Goal: Task Accomplishment & Management: Manage account settings

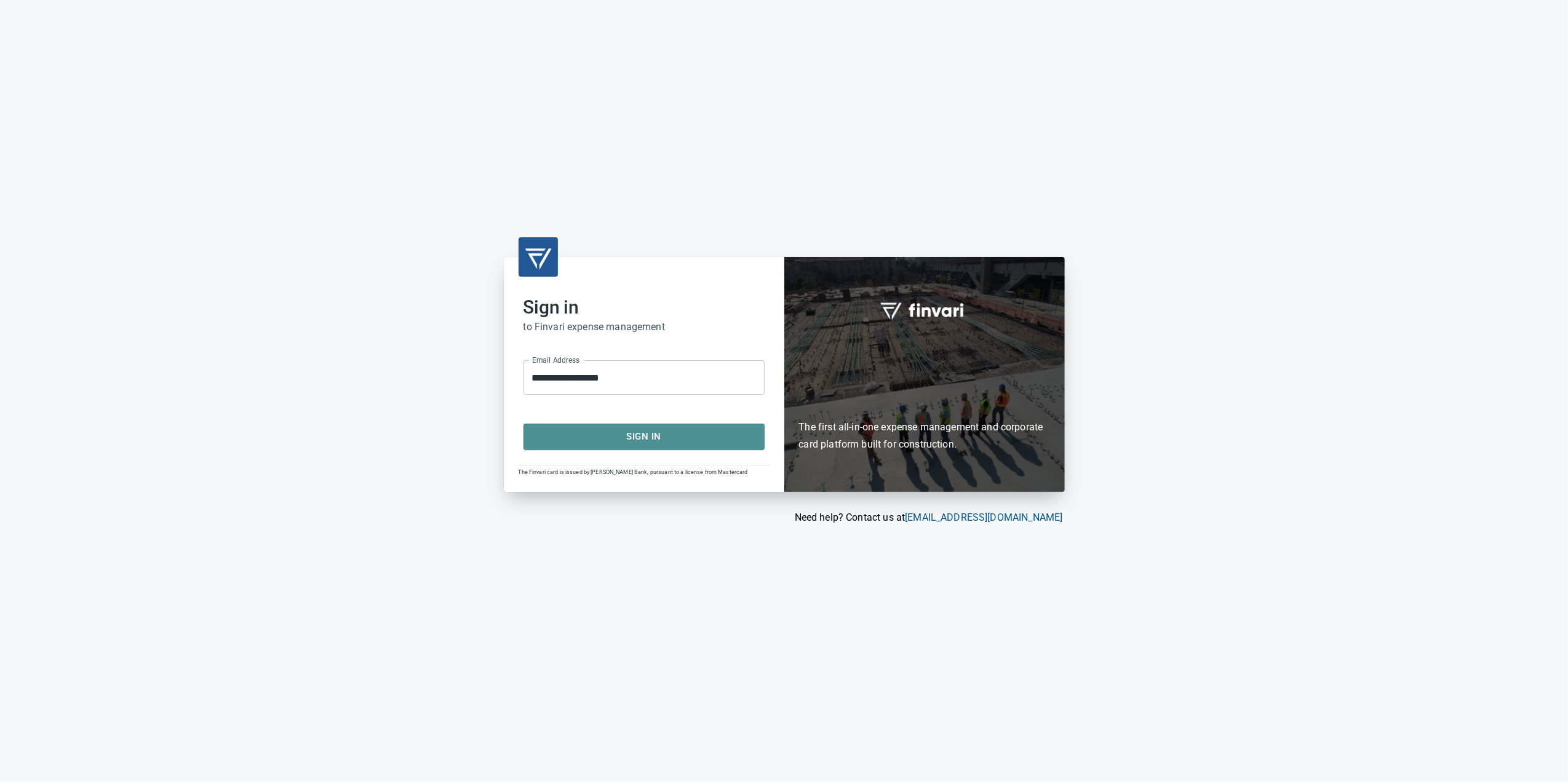
click at [641, 441] on span "Sign In" at bounding box center [644, 437] width 214 height 16
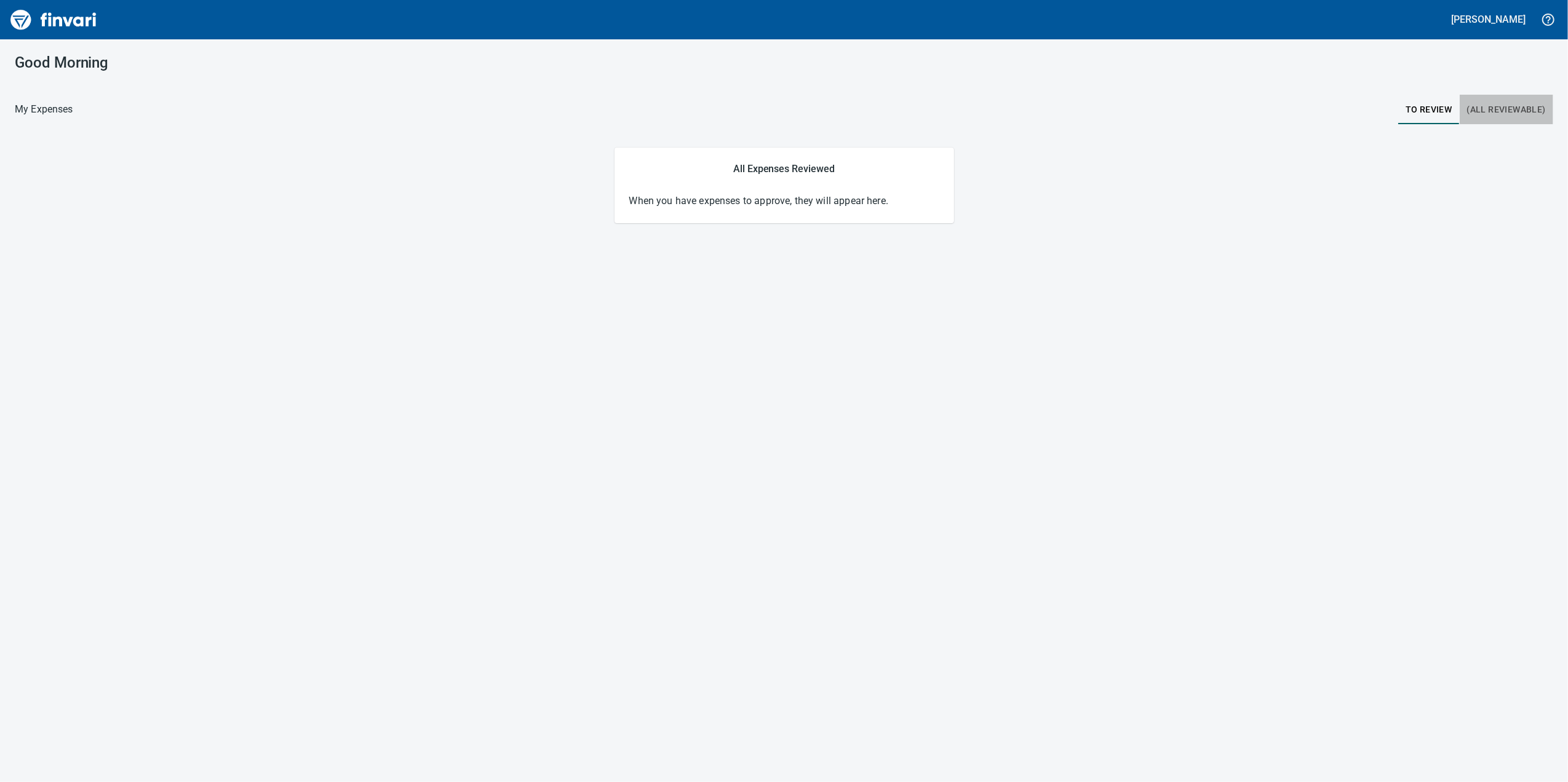
drag, startPoint x: 1521, startPoint y: 109, endPoint x: 1517, endPoint y: 114, distance: 6.4
click at [1517, 114] on span "(All Reviewable)" at bounding box center [1507, 109] width 78 height 15
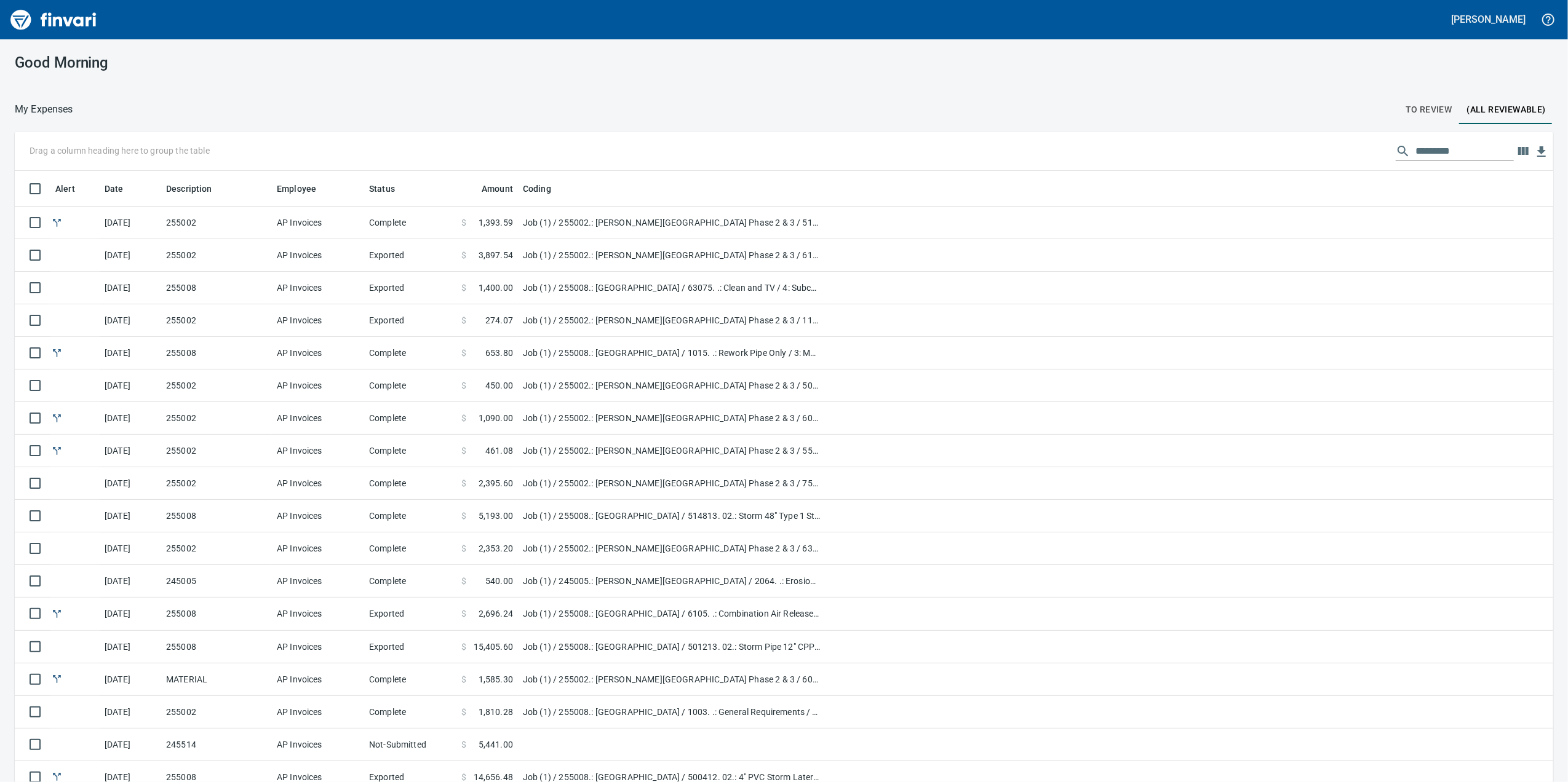
scroll to position [635, 1502]
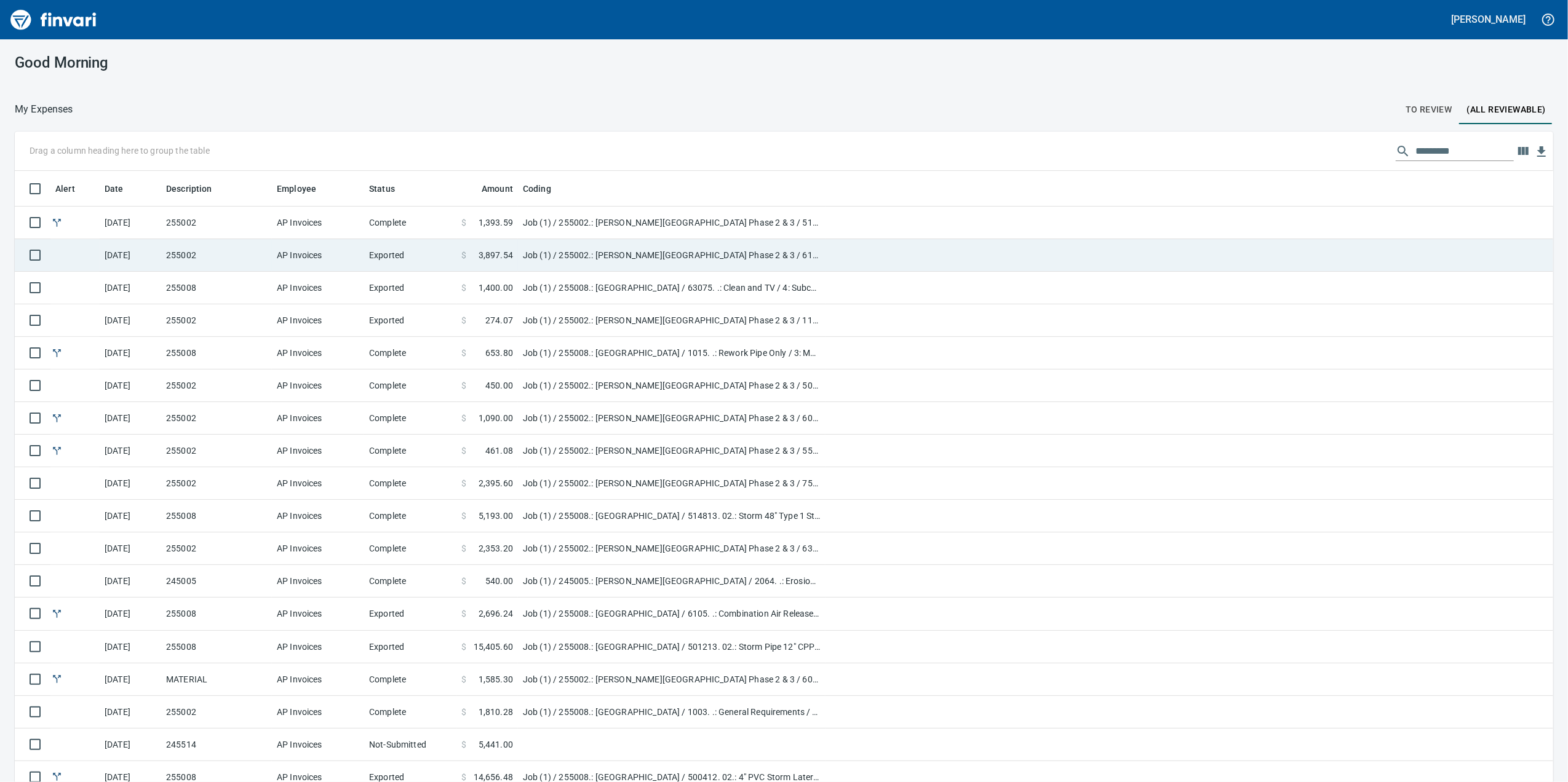
click at [980, 268] on td at bounding box center [1190, 256] width 728 height 32
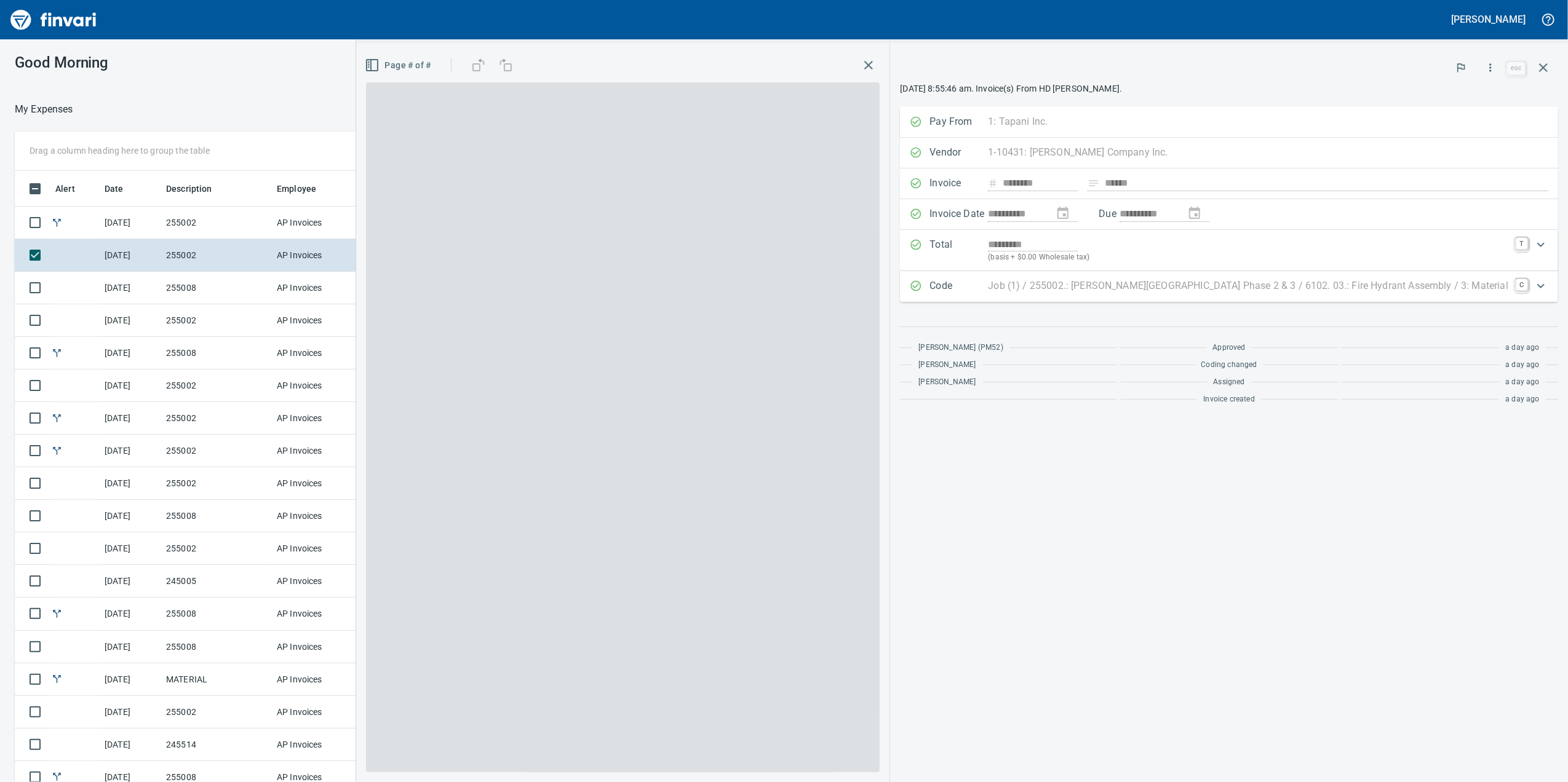
scroll to position [635, 1194]
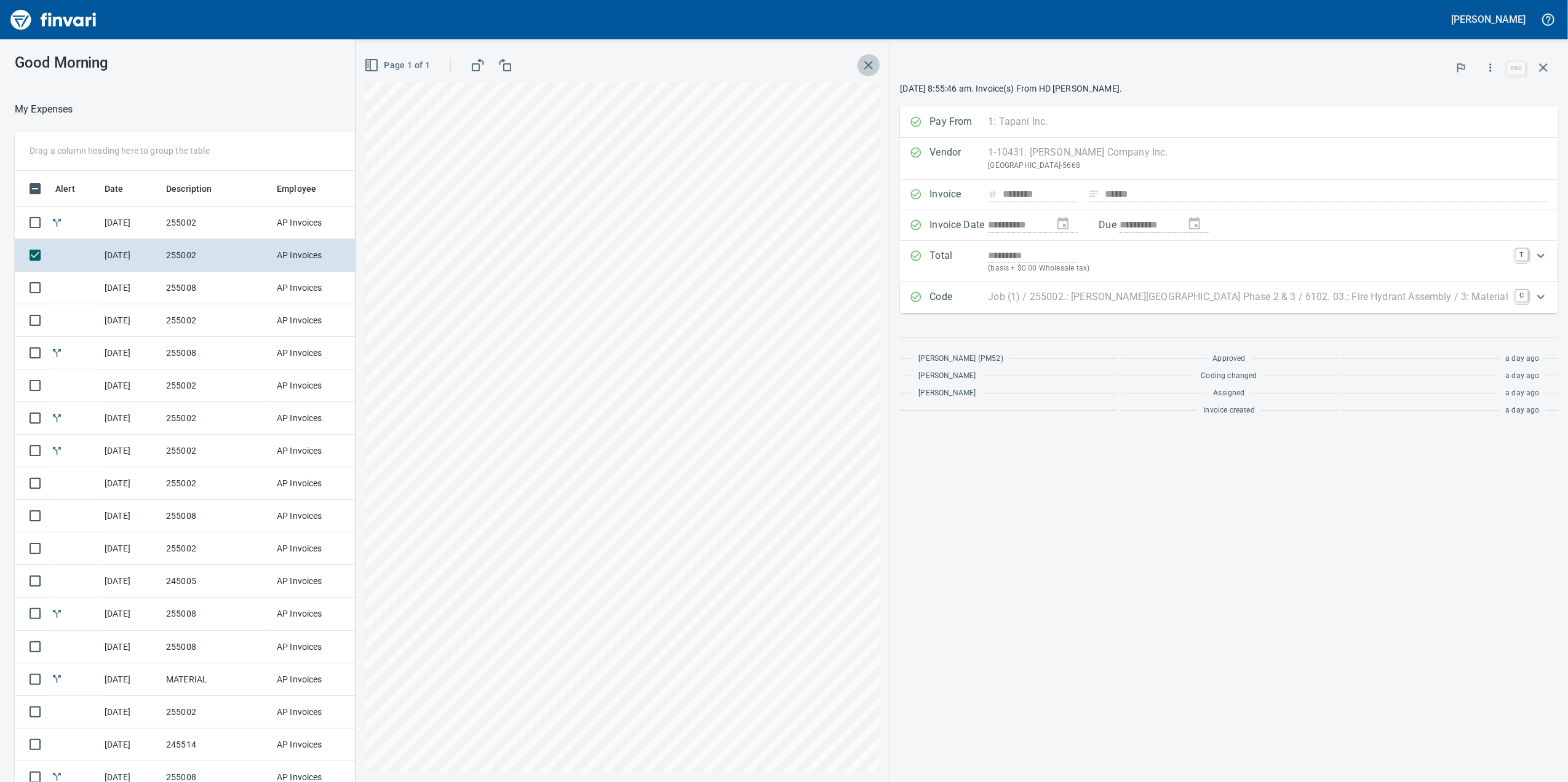
click at [879, 61] on button "button" at bounding box center [868, 65] width 22 height 22
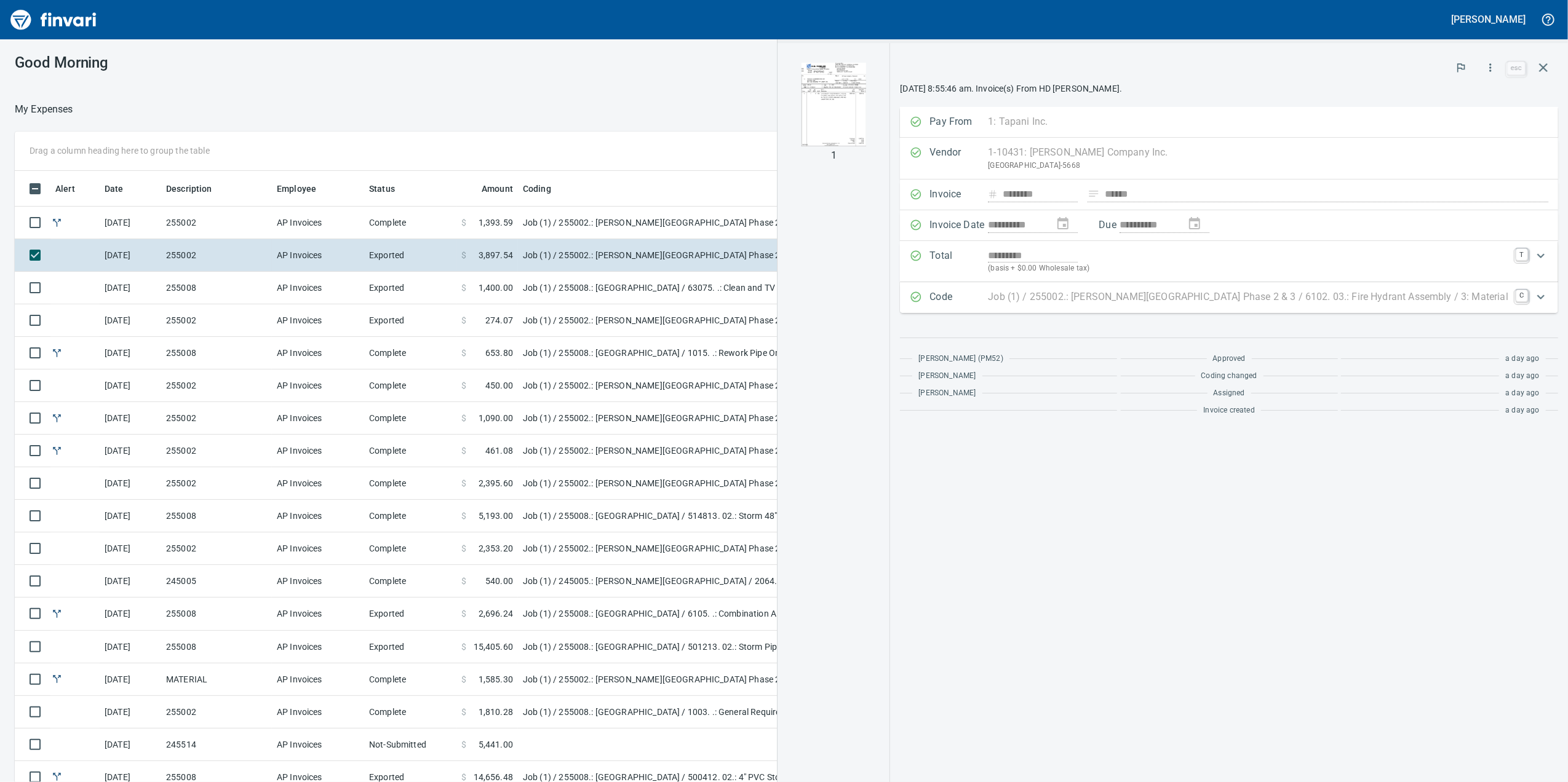
click at [683, 153] on div "Drag a column heading here to group the table" at bounding box center [630, 151] width 1231 height 40
click at [1532, 68] on button "button" at bounding box center [1544, 67] width 30 height 30
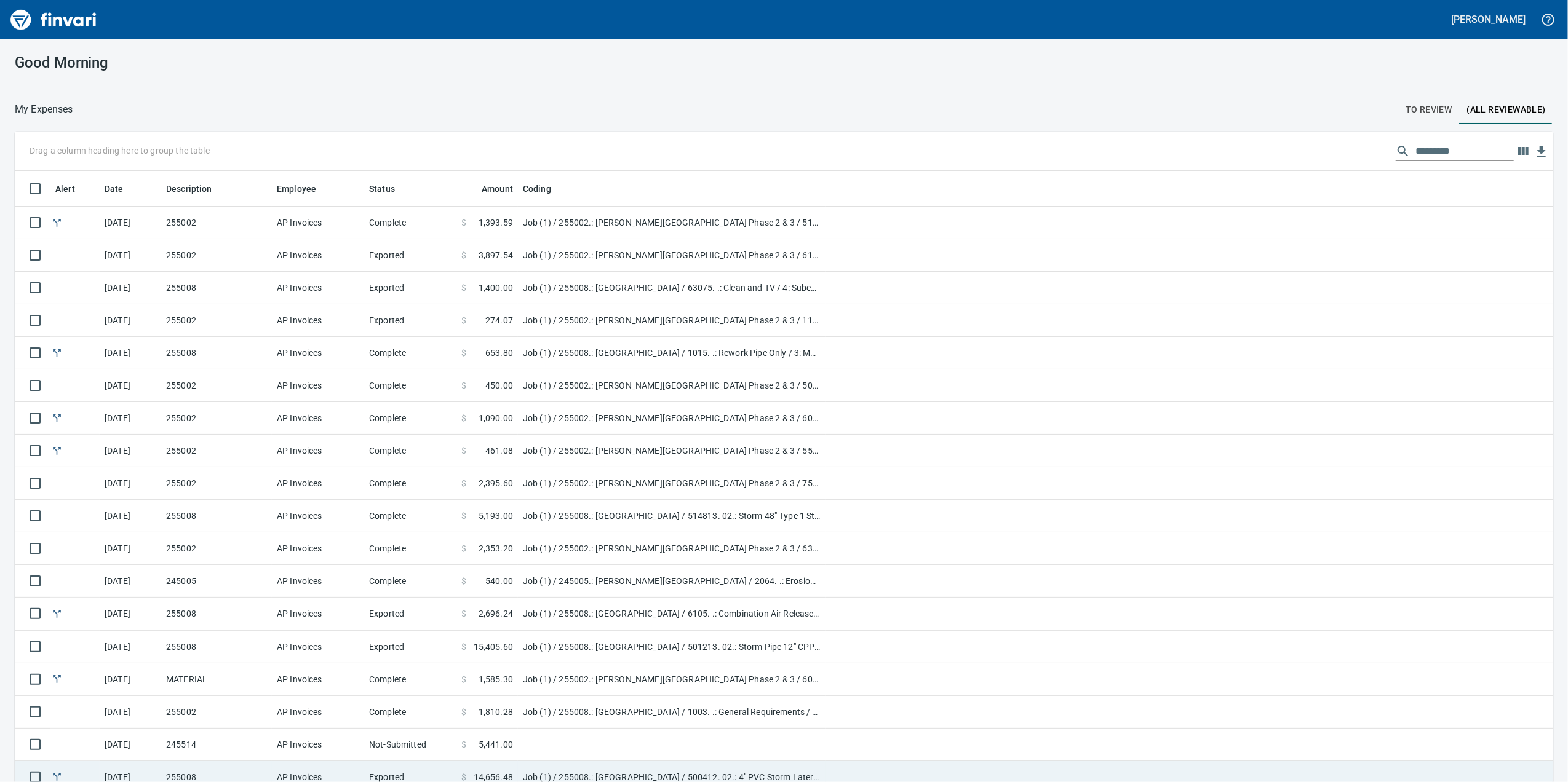
scroll to position [635, 1502]
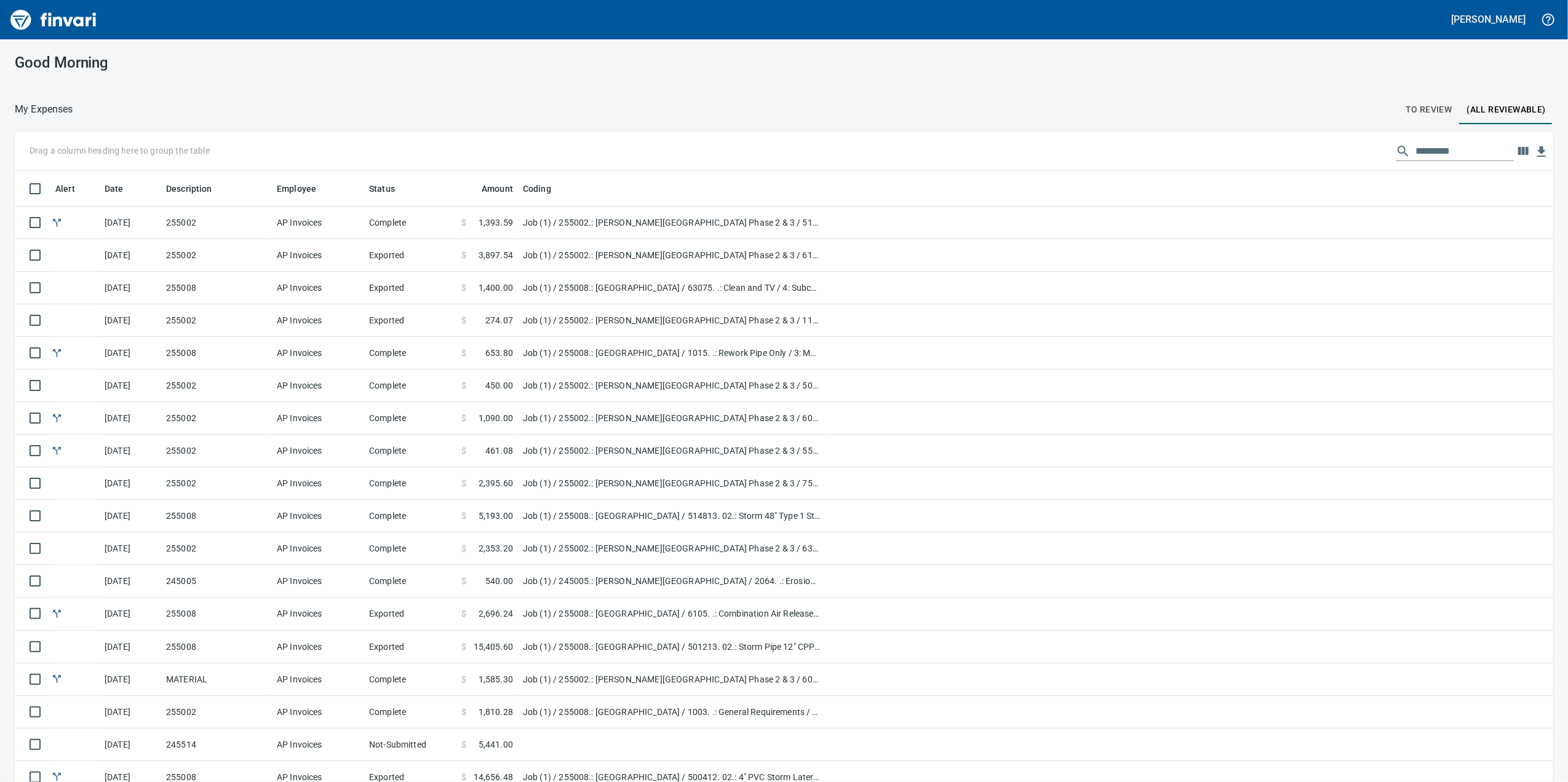
click at [1406, 114] on span "To Review" at bounding box center [1430, 109] width 47 height 15
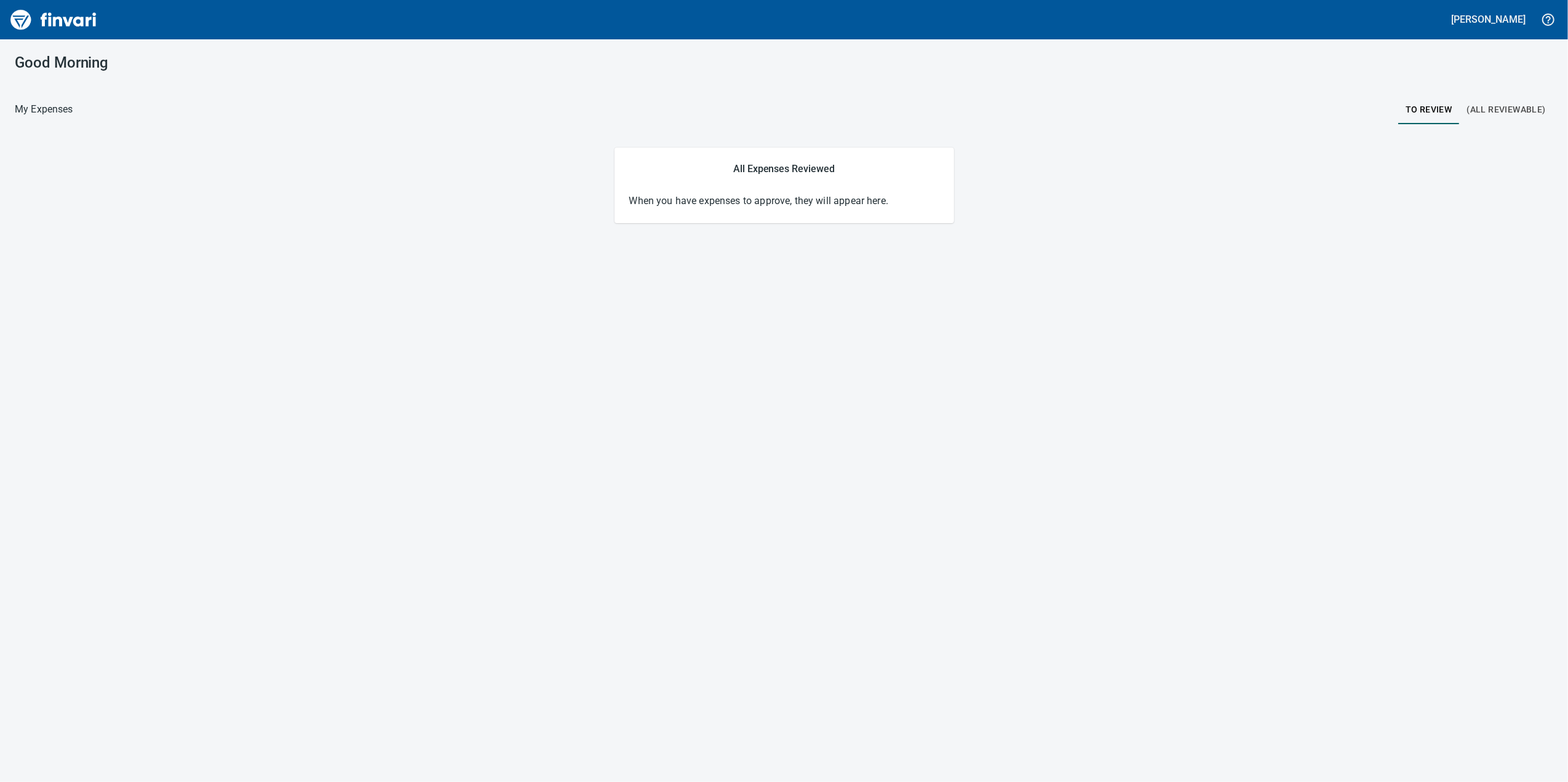
click at [1481, 116] on button "(All Reviewable)" at bounding box center [1507, 109] width 94 height 30
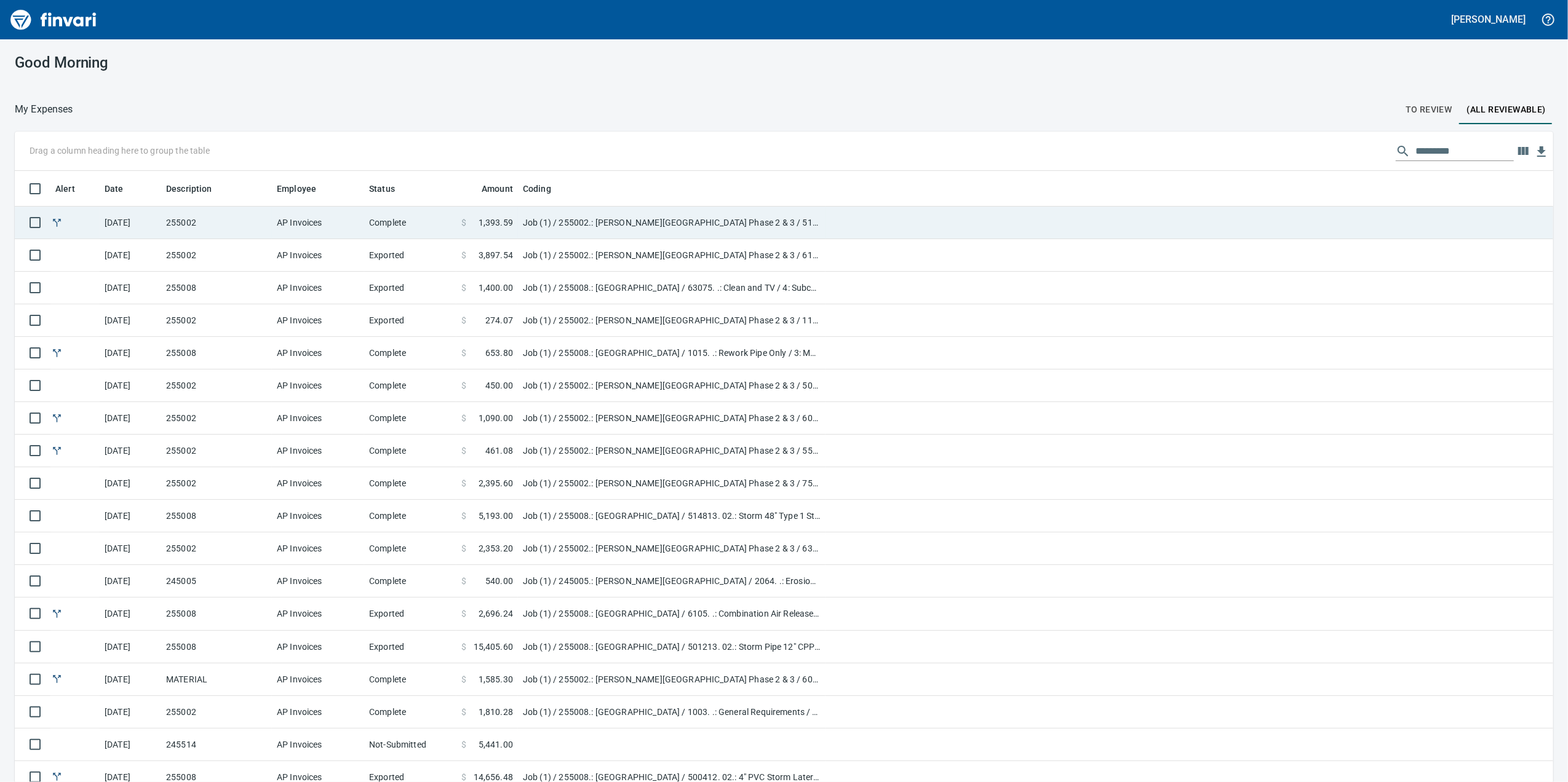
click at [652, 231] on td "Job (1) / 255002.: [PERSON_NAME][GEOGRAPHIC_DATA] Phase 2 & 3 / 51002. 02.: Sto…" at bounding box center [672, 223] width 307 height 32
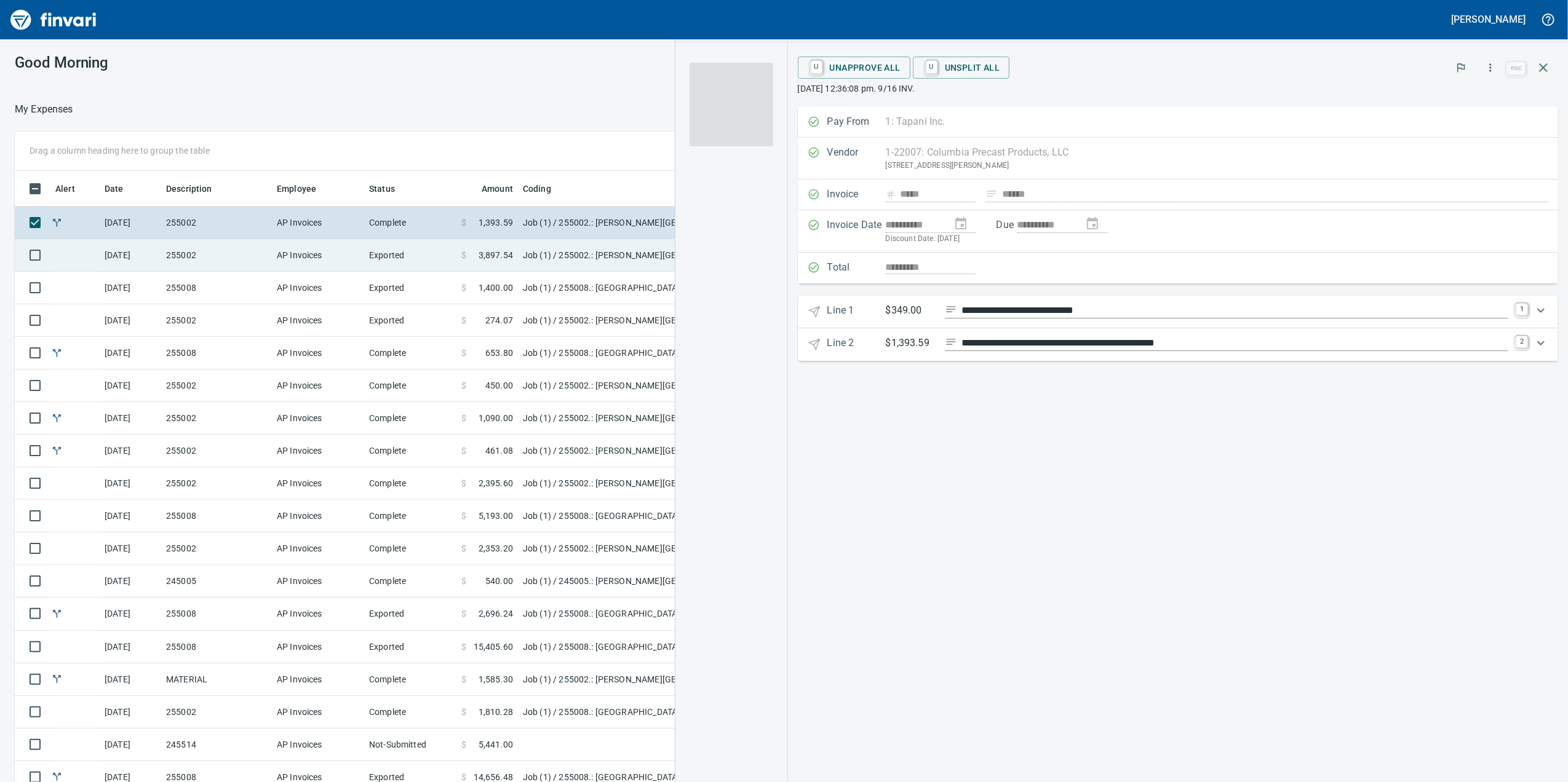
scroll to position [635, 1194]
click at [645, 257] on td "Job (1) / 255002.: [PERSON_NAME][GEOGRAPHIC_DATA] Phase 2 & 3 / 6102. 03.: Fire…" at bounding box center [672, 256] width 307 height 32
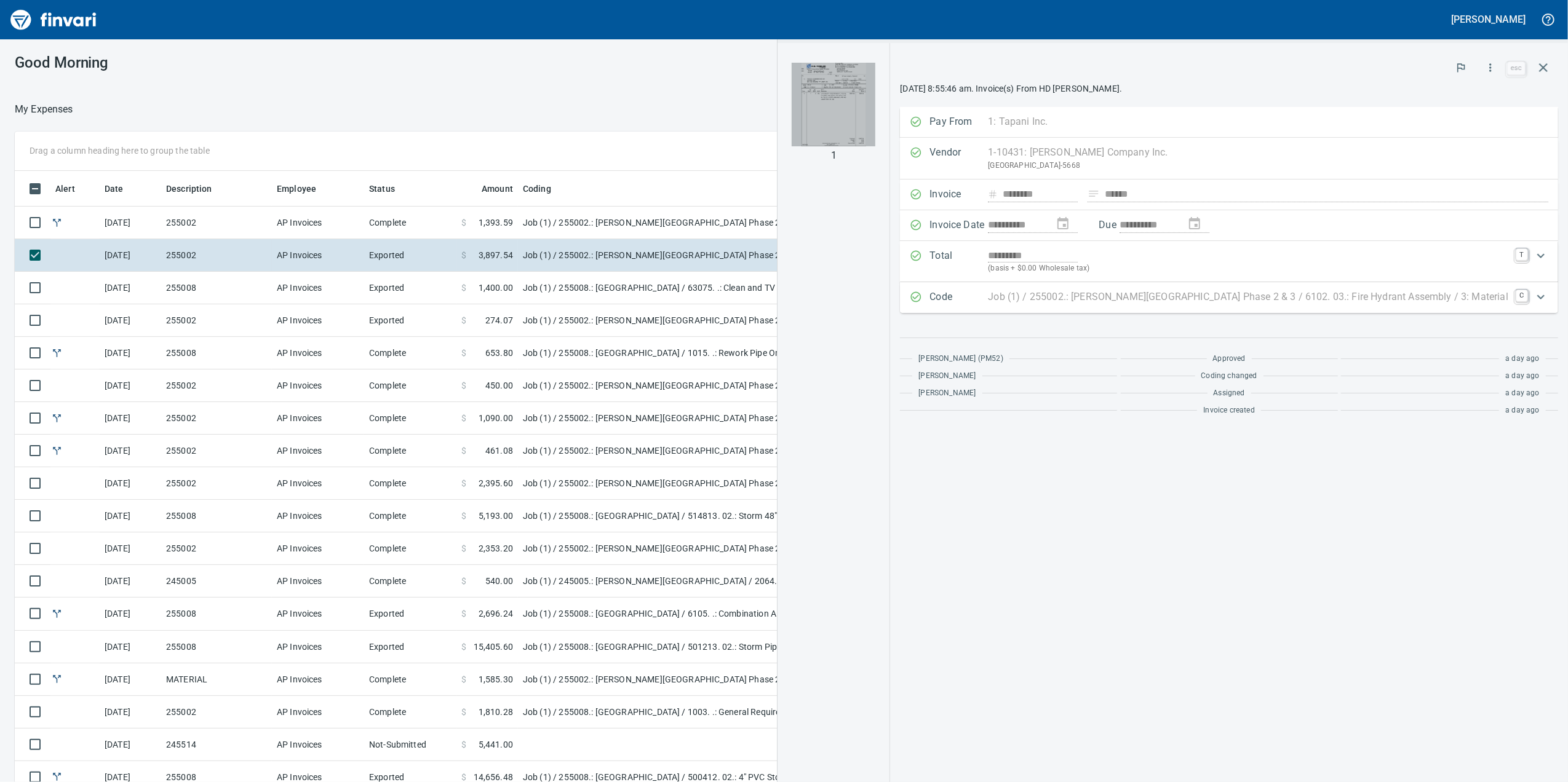
click at [862, 133] on img "button" at bounding box center [833, 104] width 83 height 83
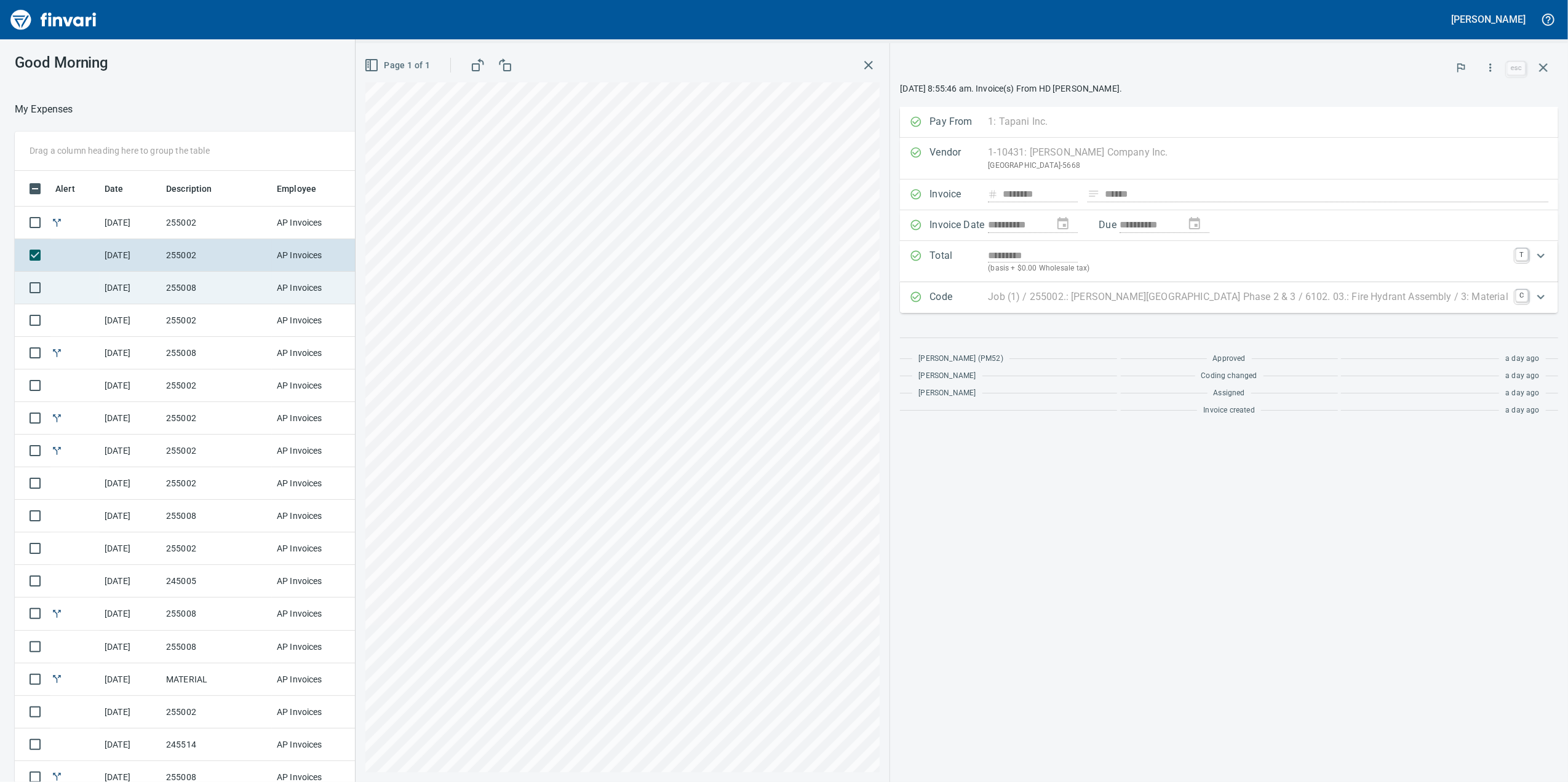
click at [341, 285] on td "AP Invoices" at bounding box center [318, 288] width 92 height 32
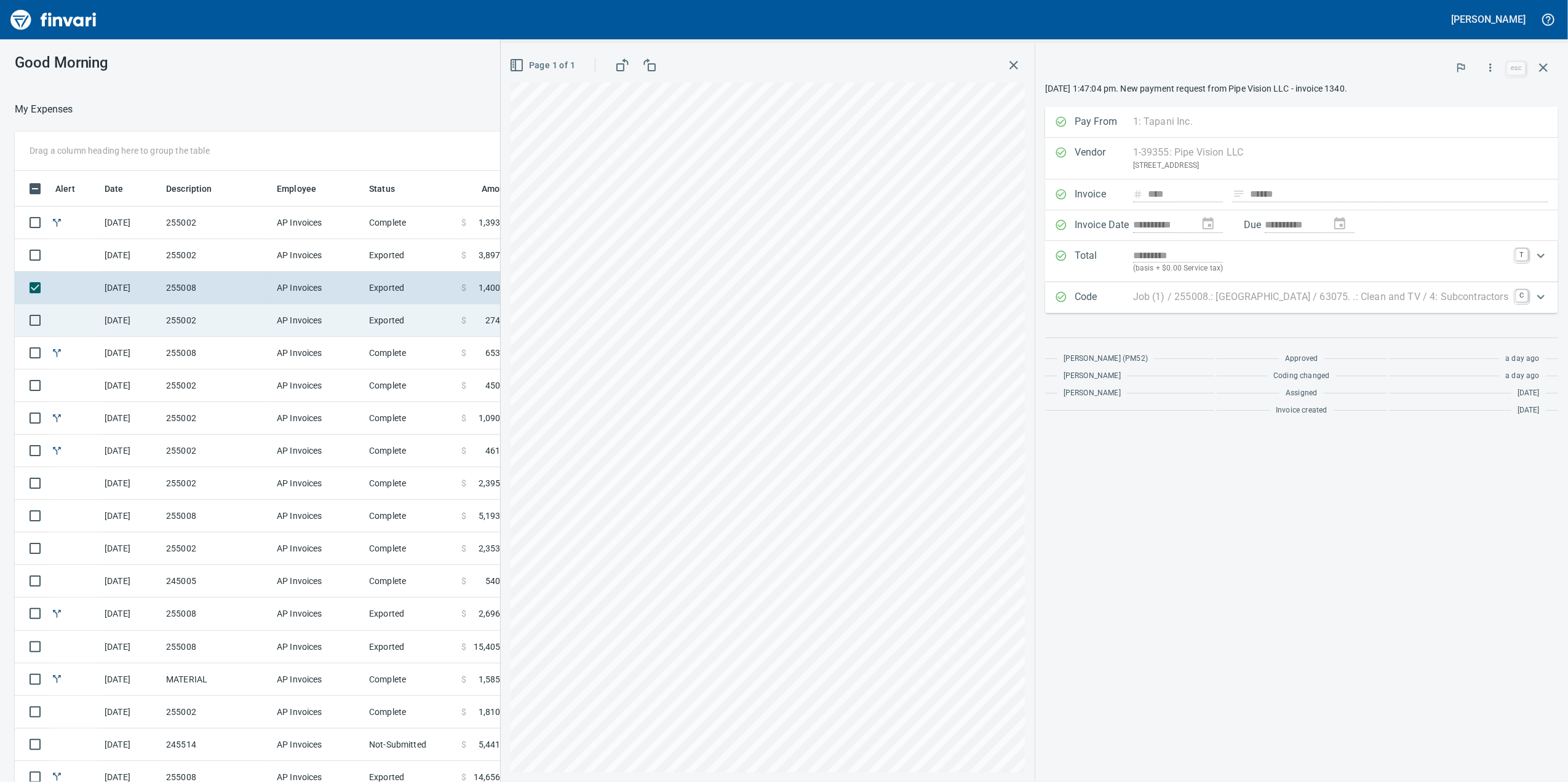
click at [365, 310] on td "Exported" at bounding box center [410, 320] width 92 height 32
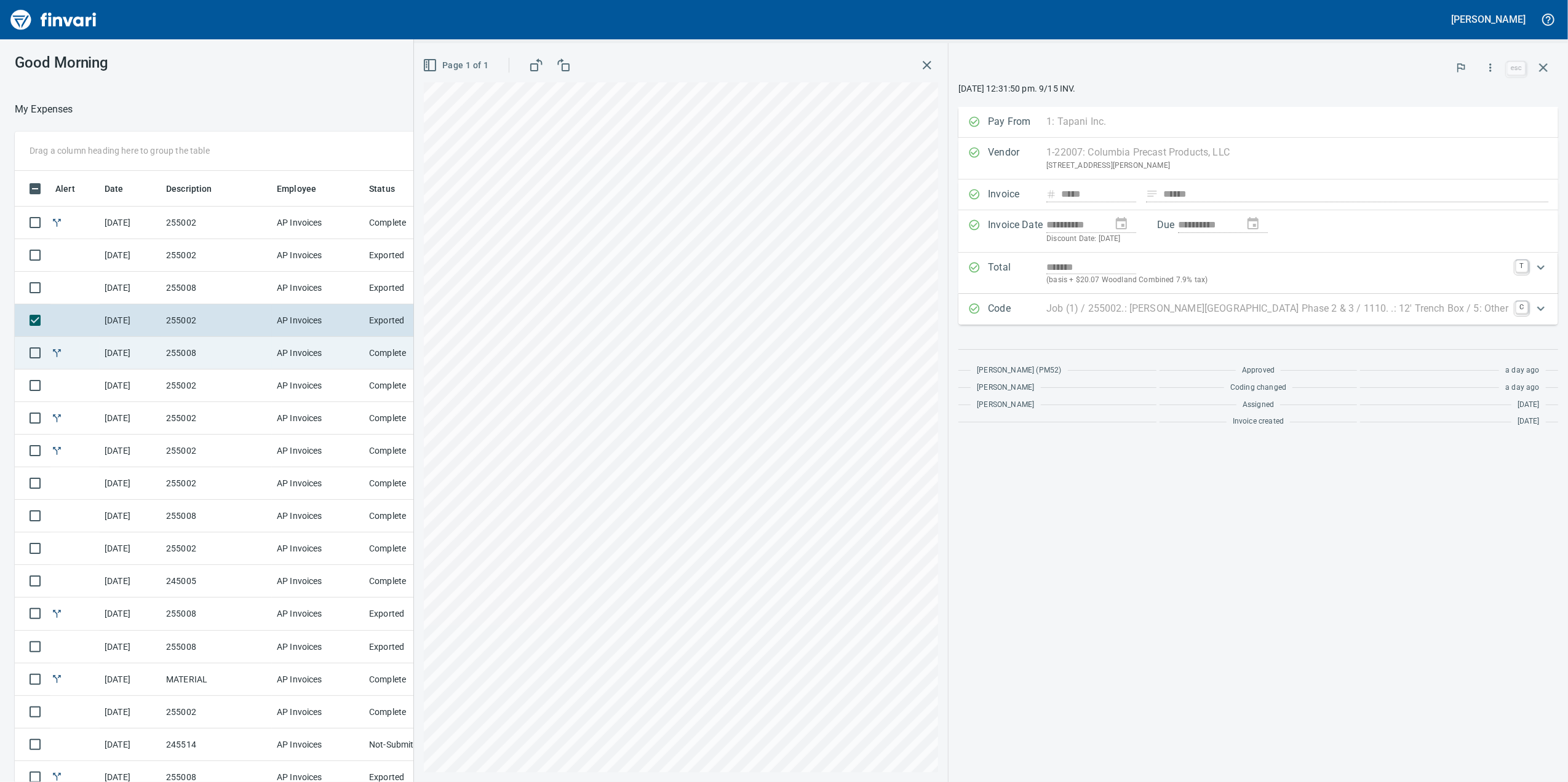
click at [335, 350] on td "AP Invoices" at bounding box center [318, 353] width 92 height 32
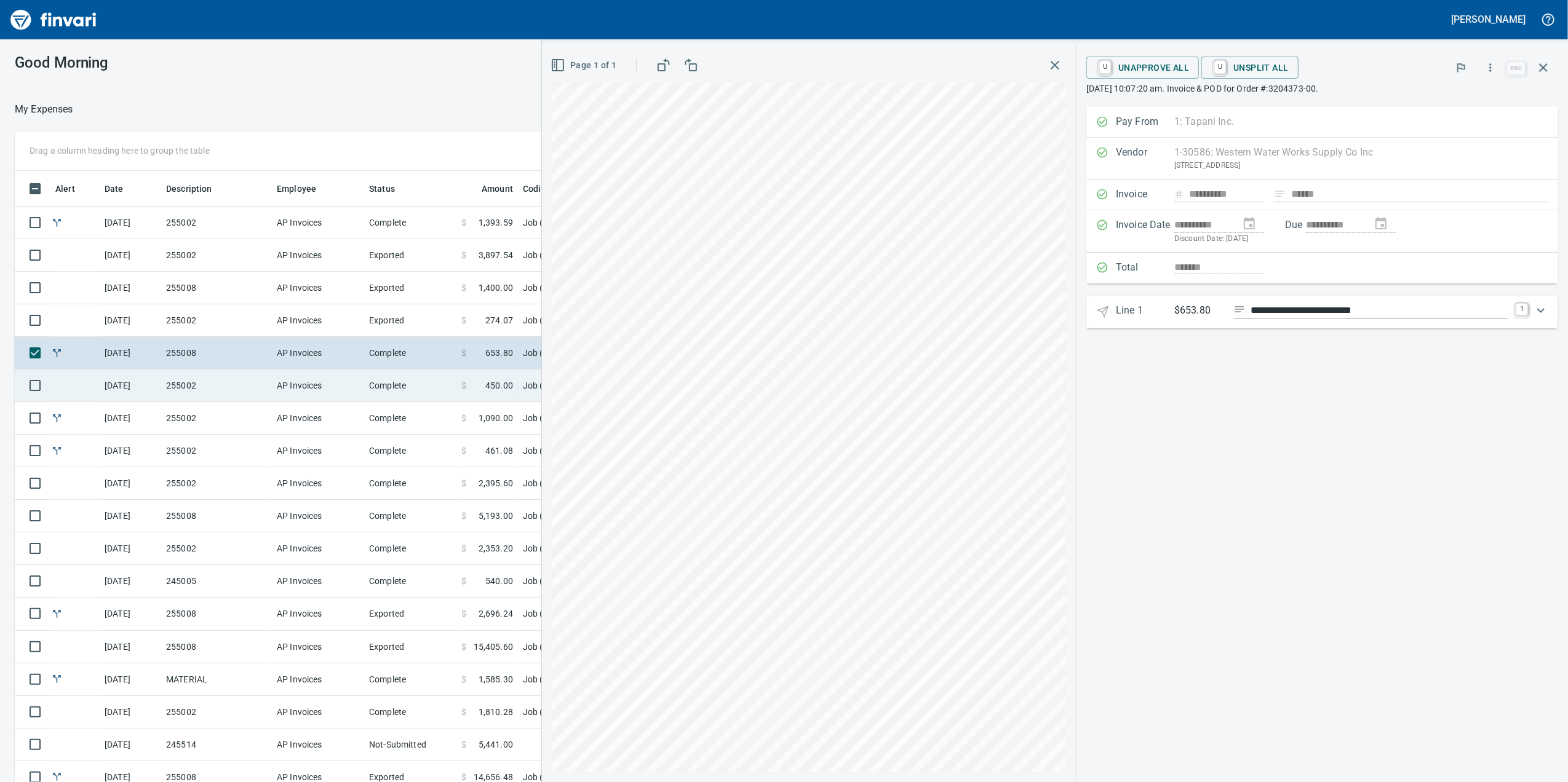
click at [328, 394] on td "AP Invoices" at bounding box center [318, 386] width 92 height 32
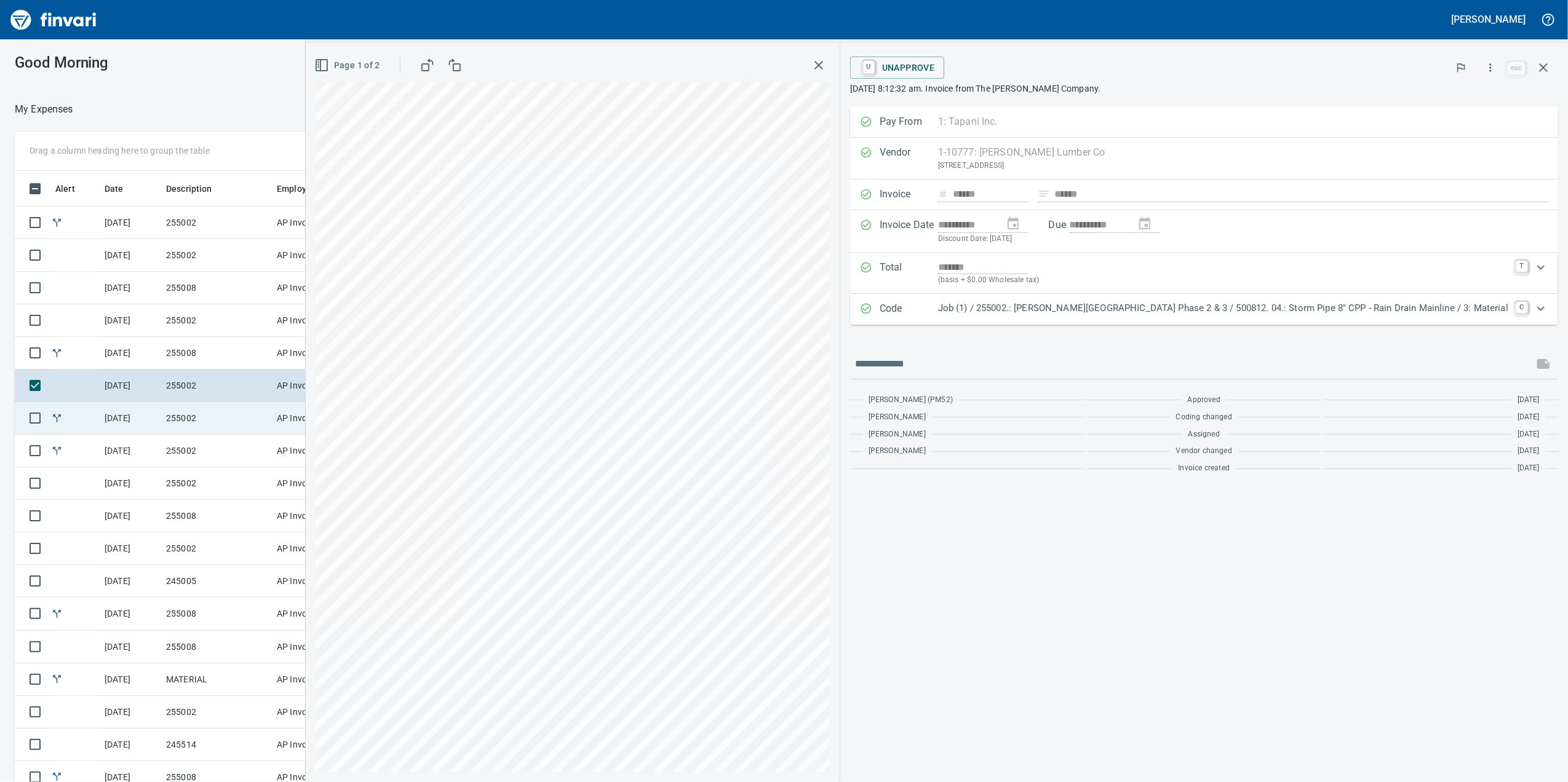
click at [307, 426] on td "AP Invoices" at bounding box center [318, 418] width 92 height 32
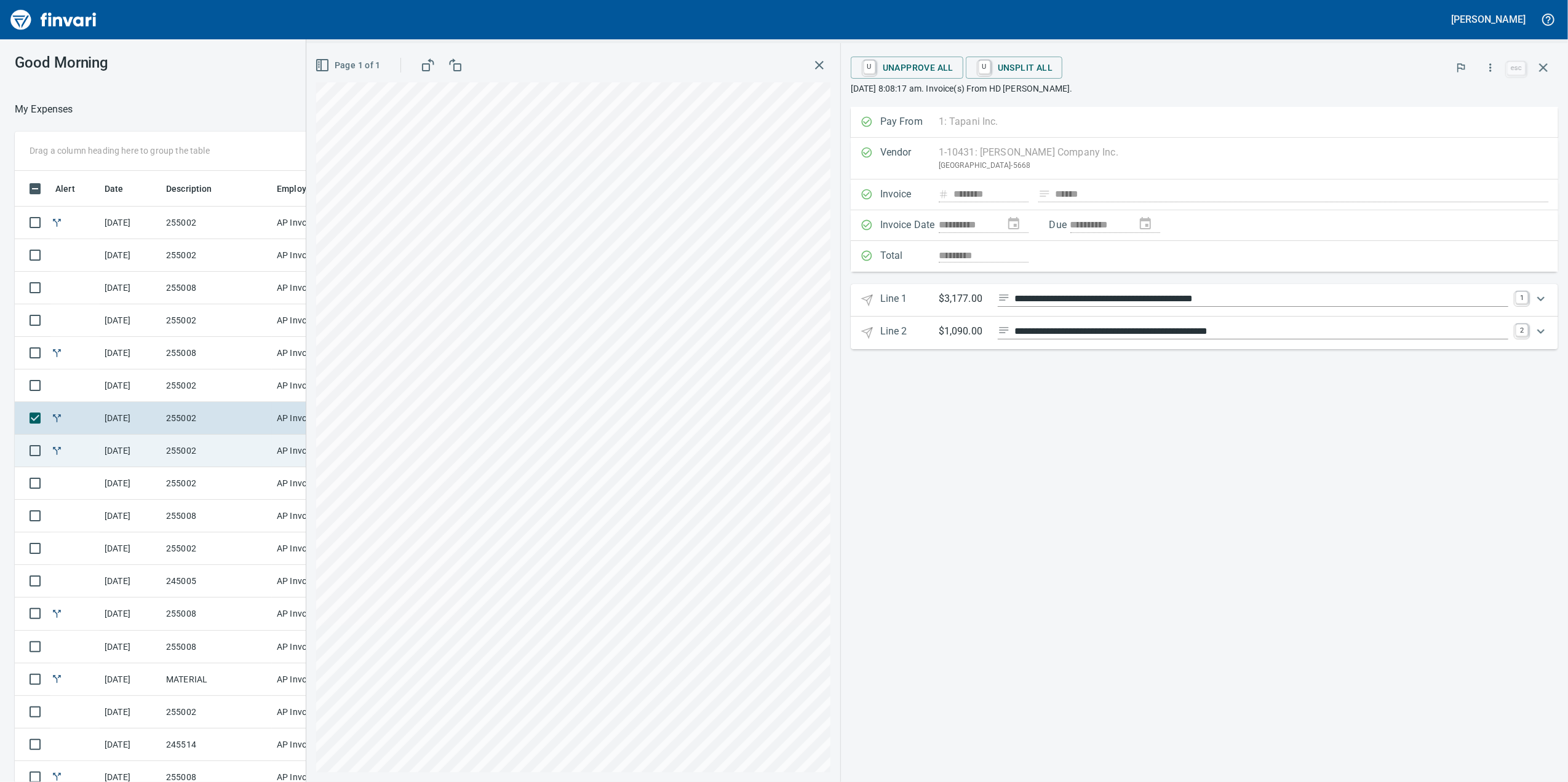
click at [180, 456] on td "255002" at bounding box center [216, 451] width 111 height 32
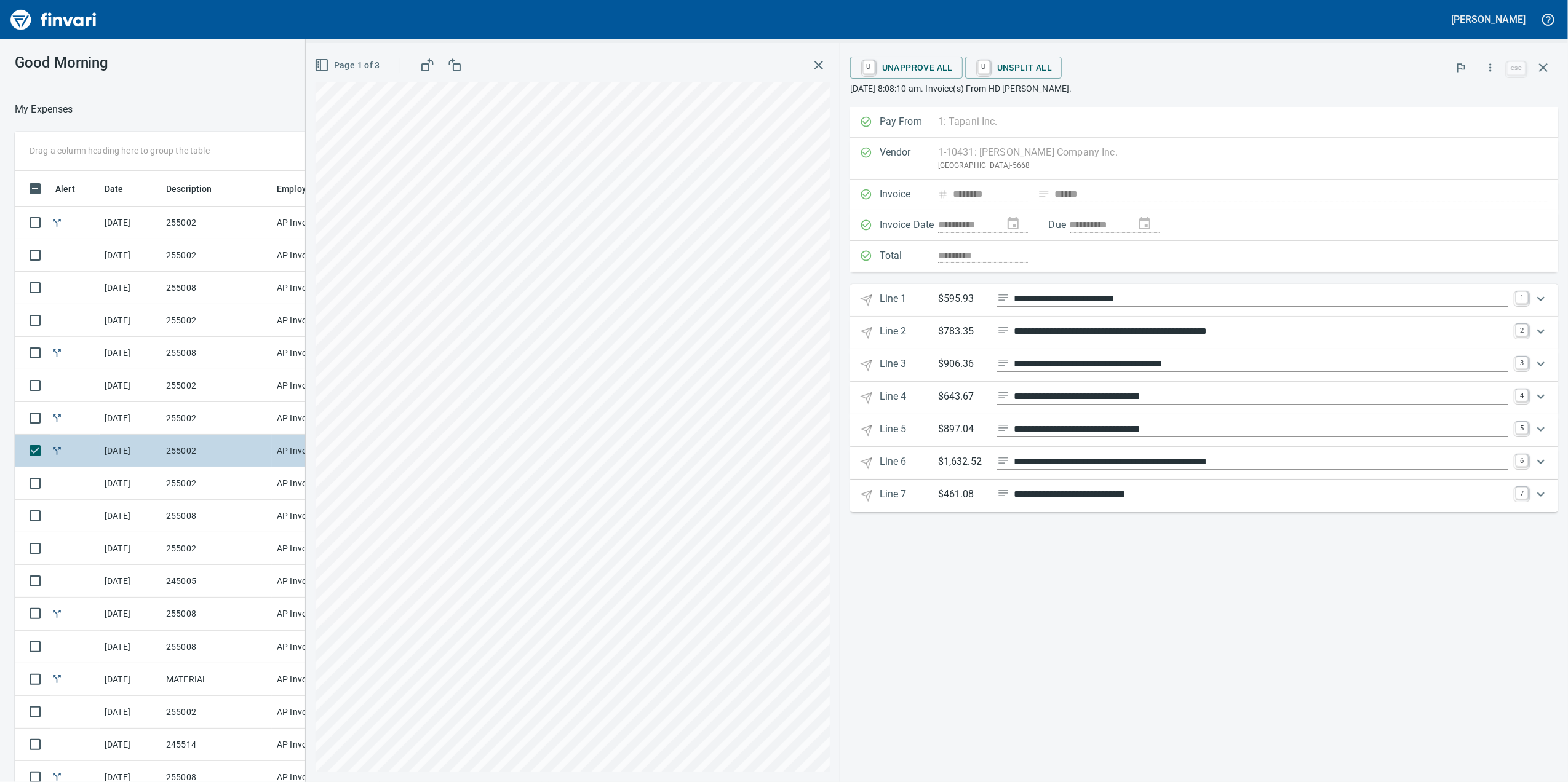
click at [225, 467] on td "255002" at bounding box center [216, 451] width 111 height 32
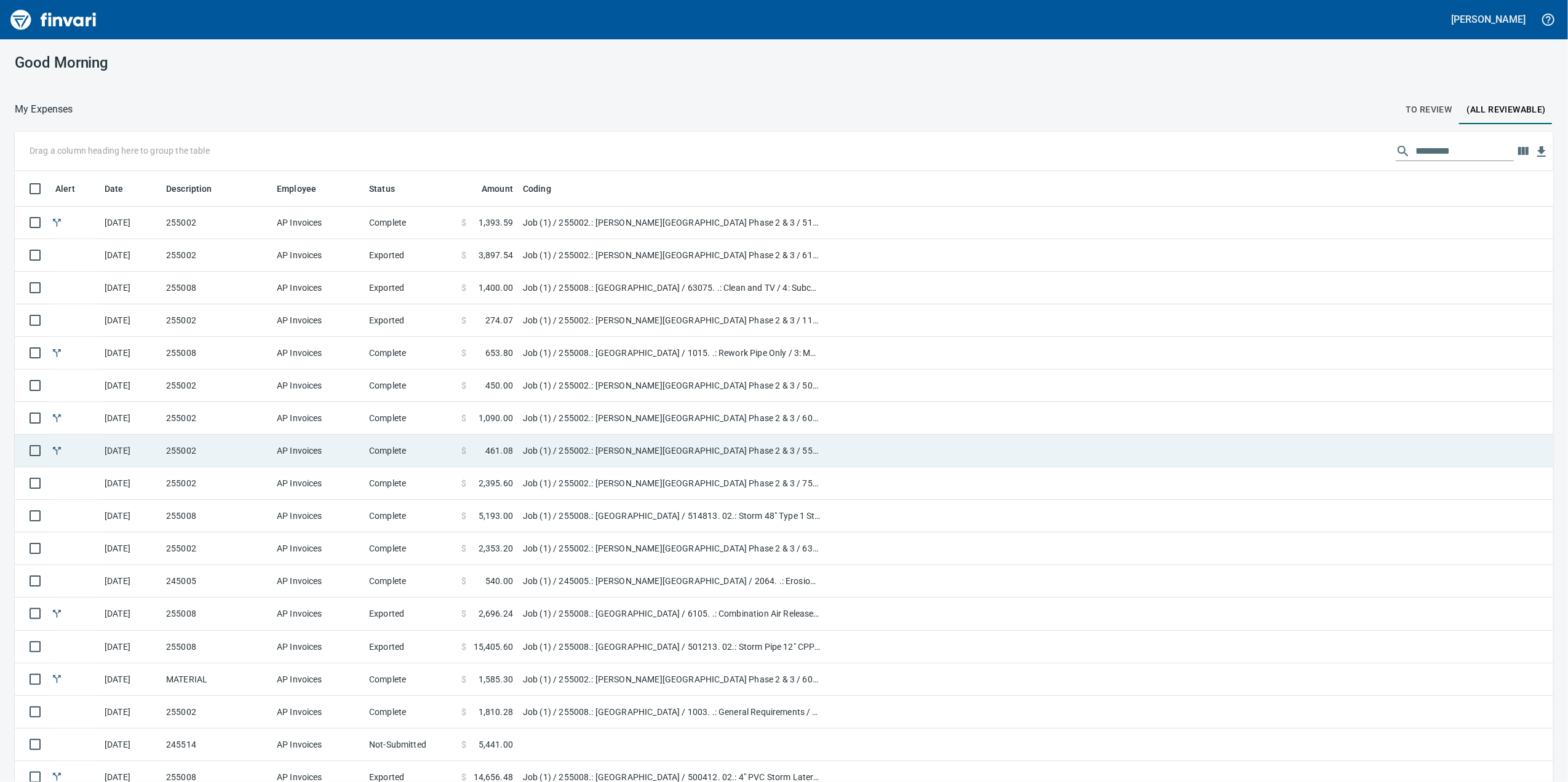
scroll to position [635, 1502]
click at [232, 454] on td "255002" at bounding box center [216, 451] width 111 height 32
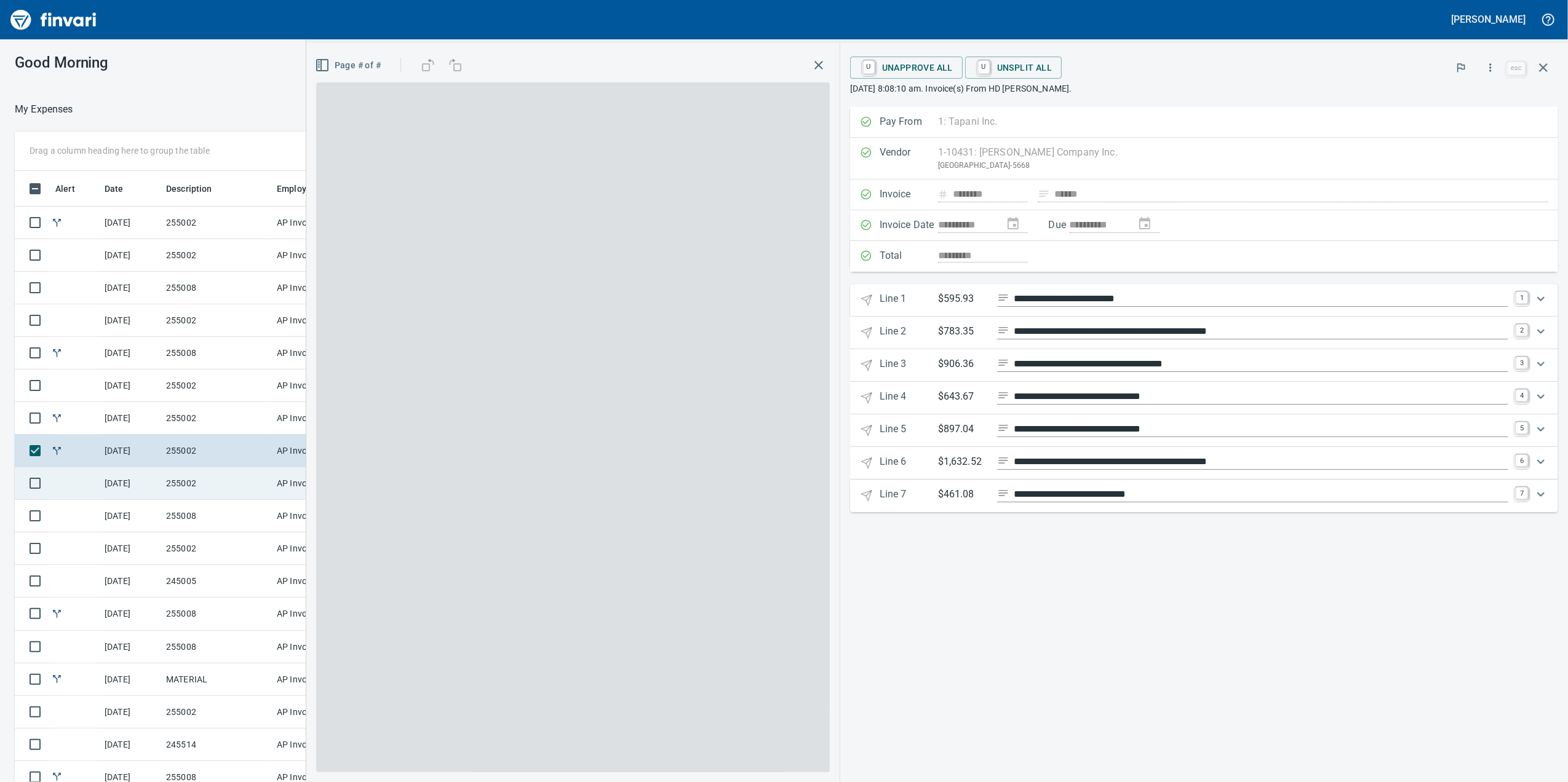
scroll to position [635, 1194]
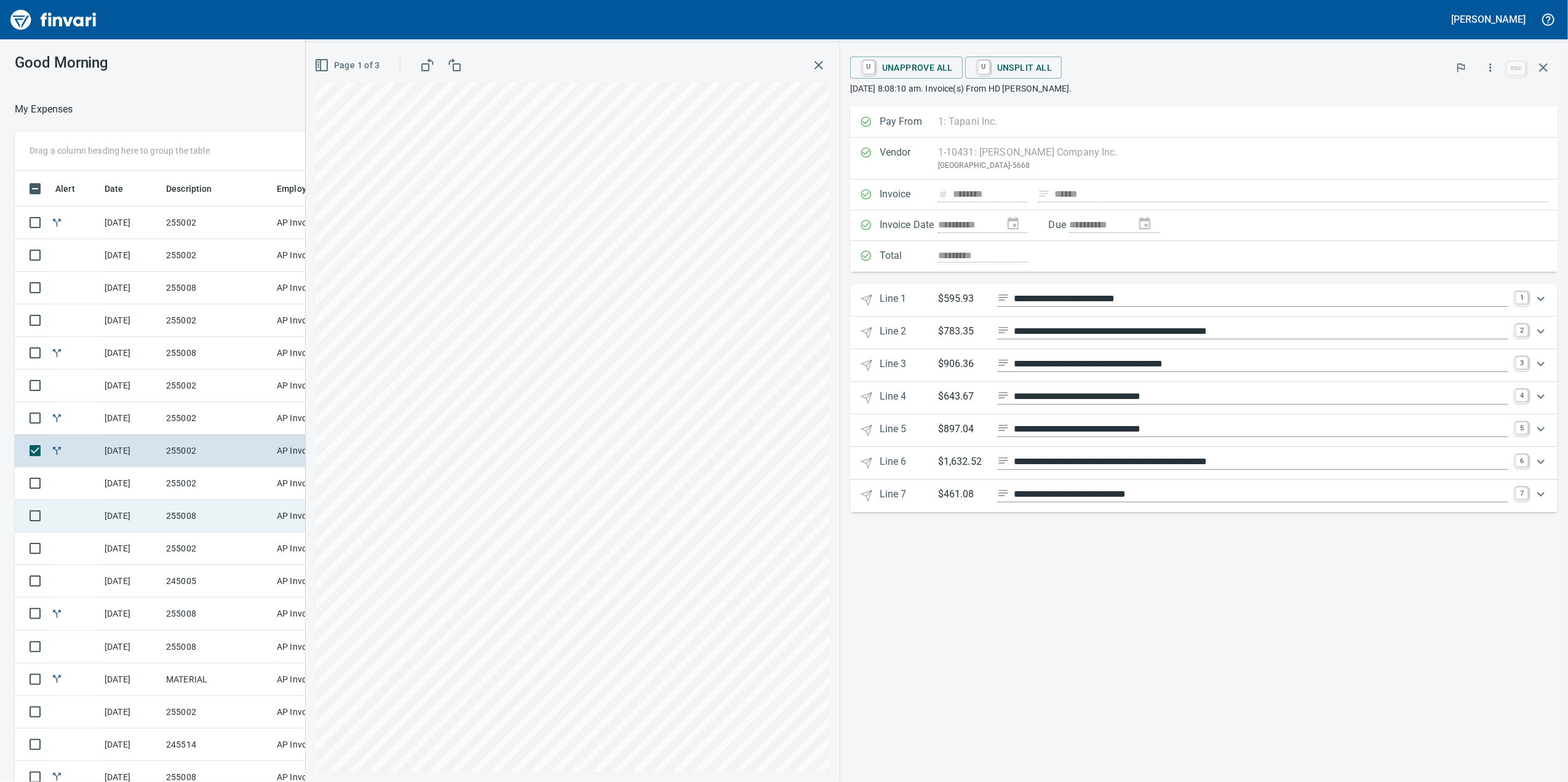
click at [214, 502] on td "255008" at bounding box center [216, 516] width 111 height 32
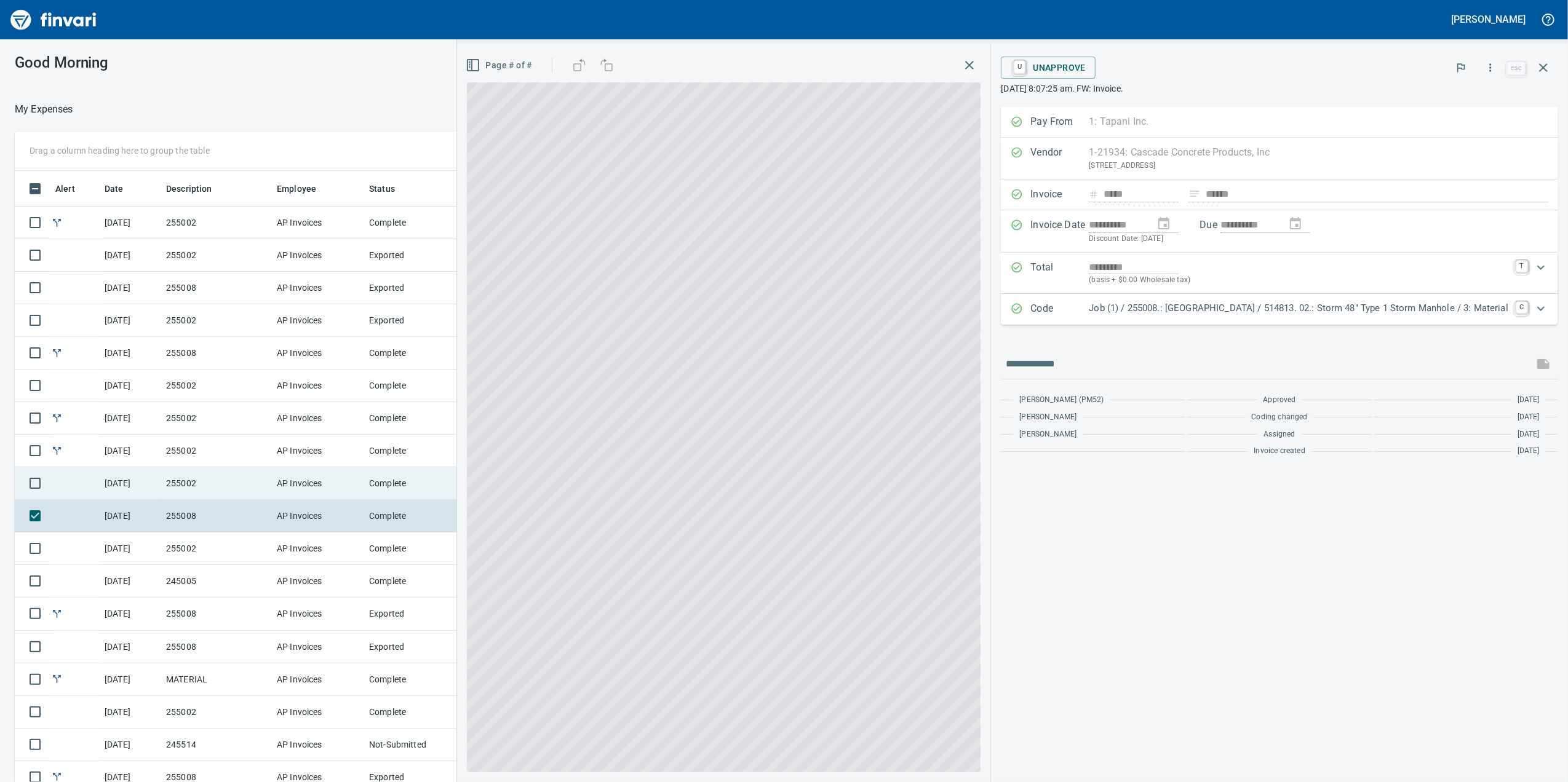
click at [230, 484] on td "255002" at bounding box center [216, 484] width 111 height 32
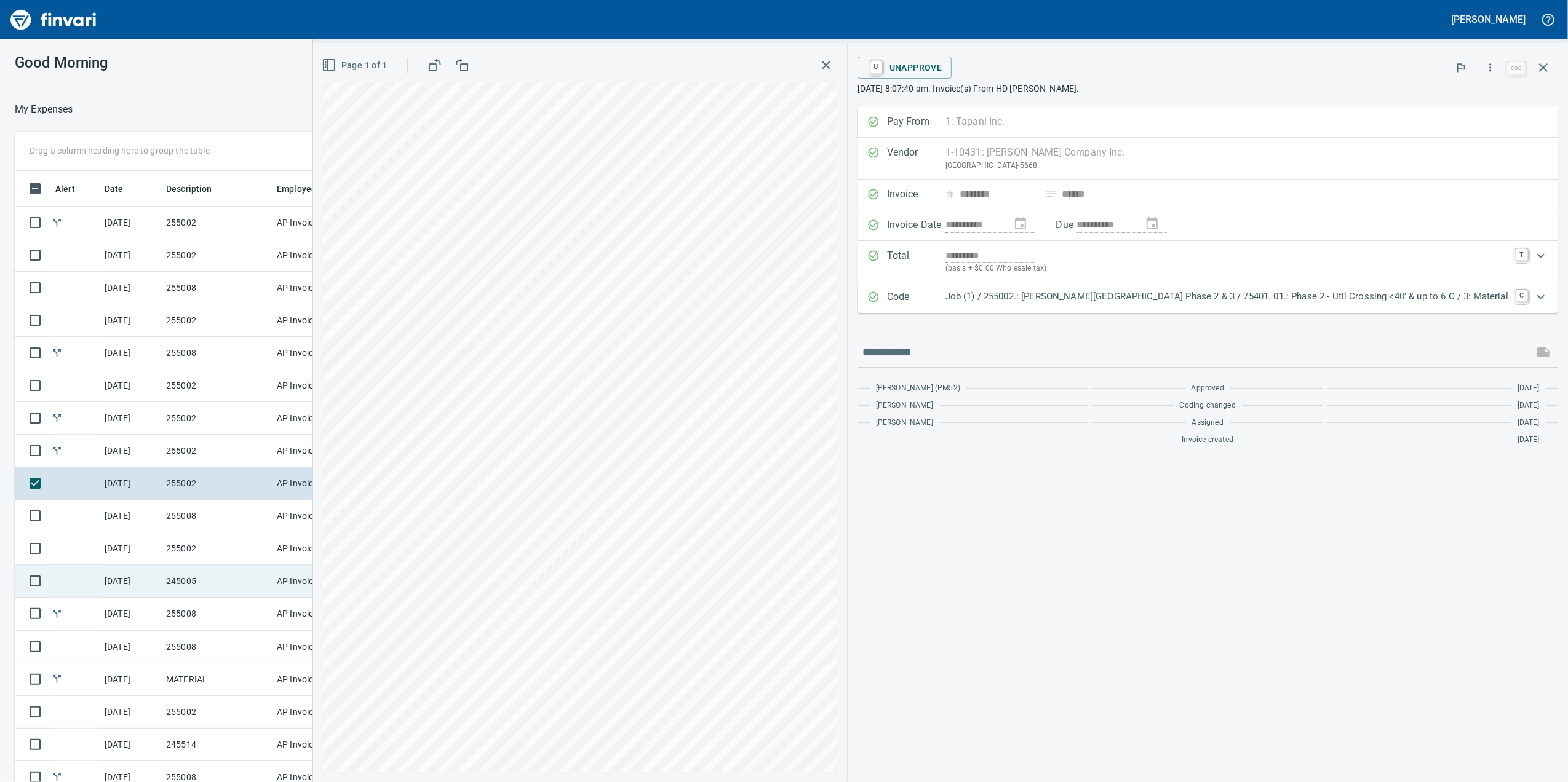
click at [248, 565] on td "255002" at bounding box center [216, 549] width 111 height 32
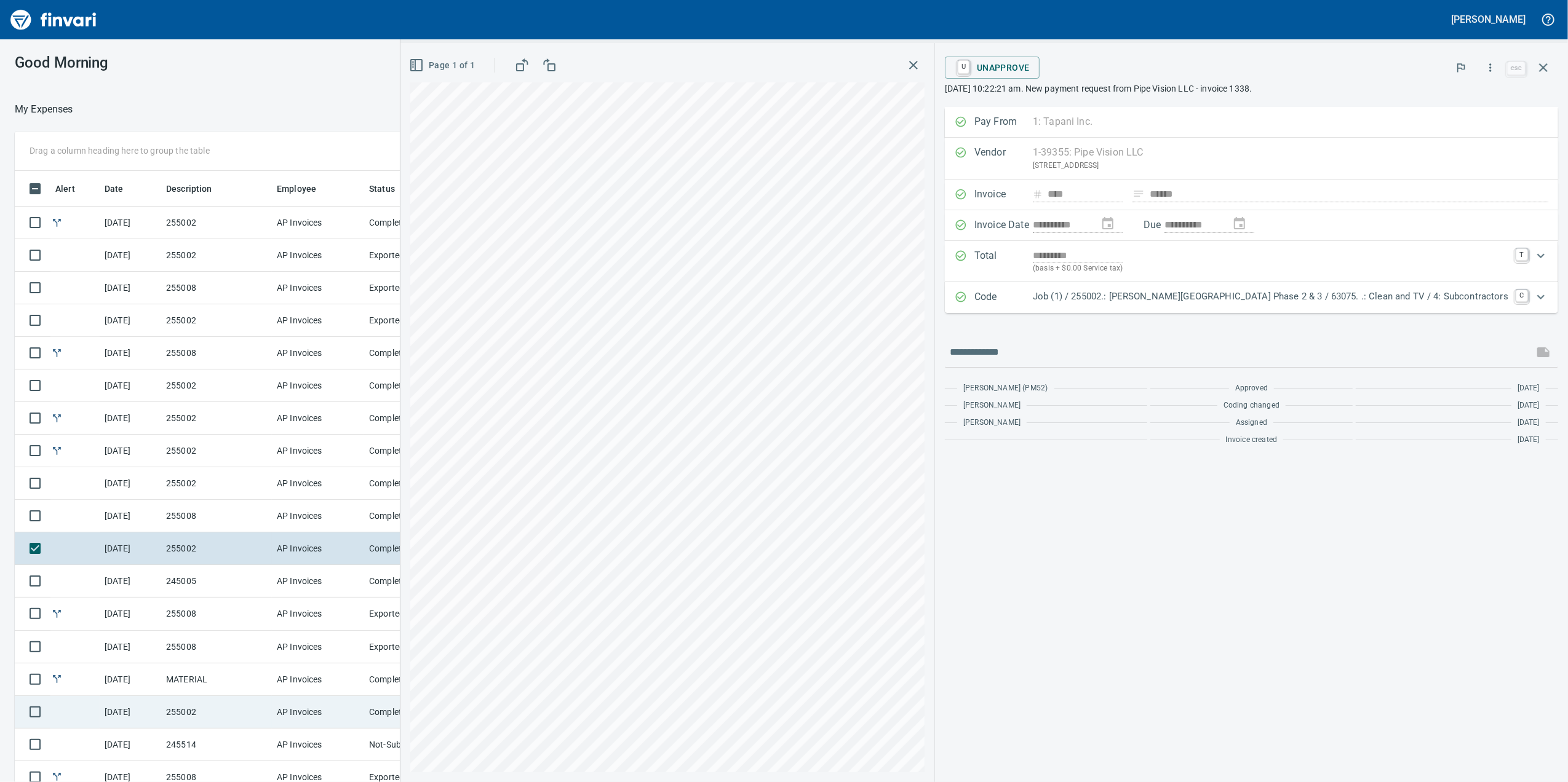
click at [238, 724] on td "255002" at bounding box center [216, 712] width 111 height 32
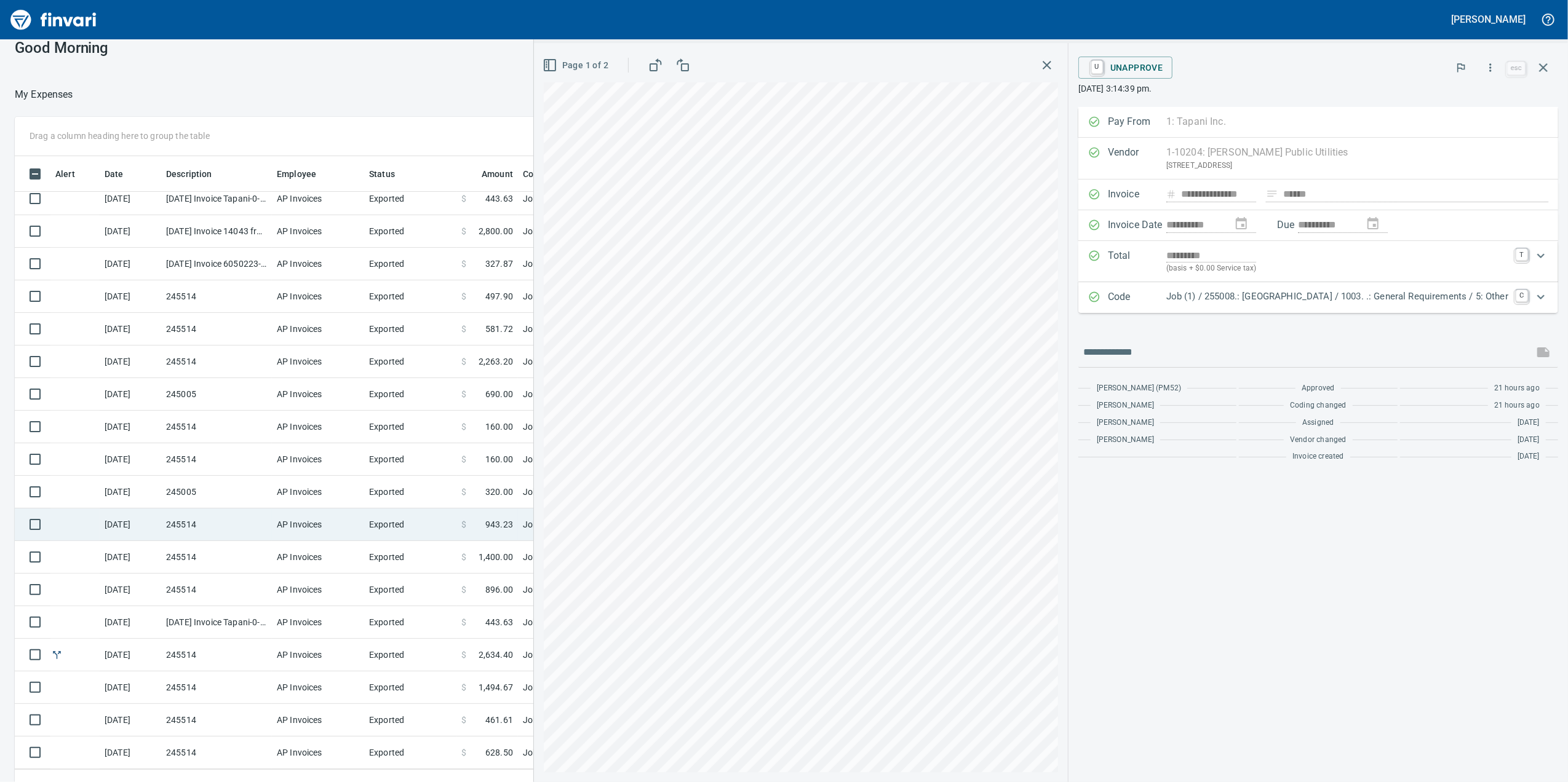
scroll to position [36, 0]
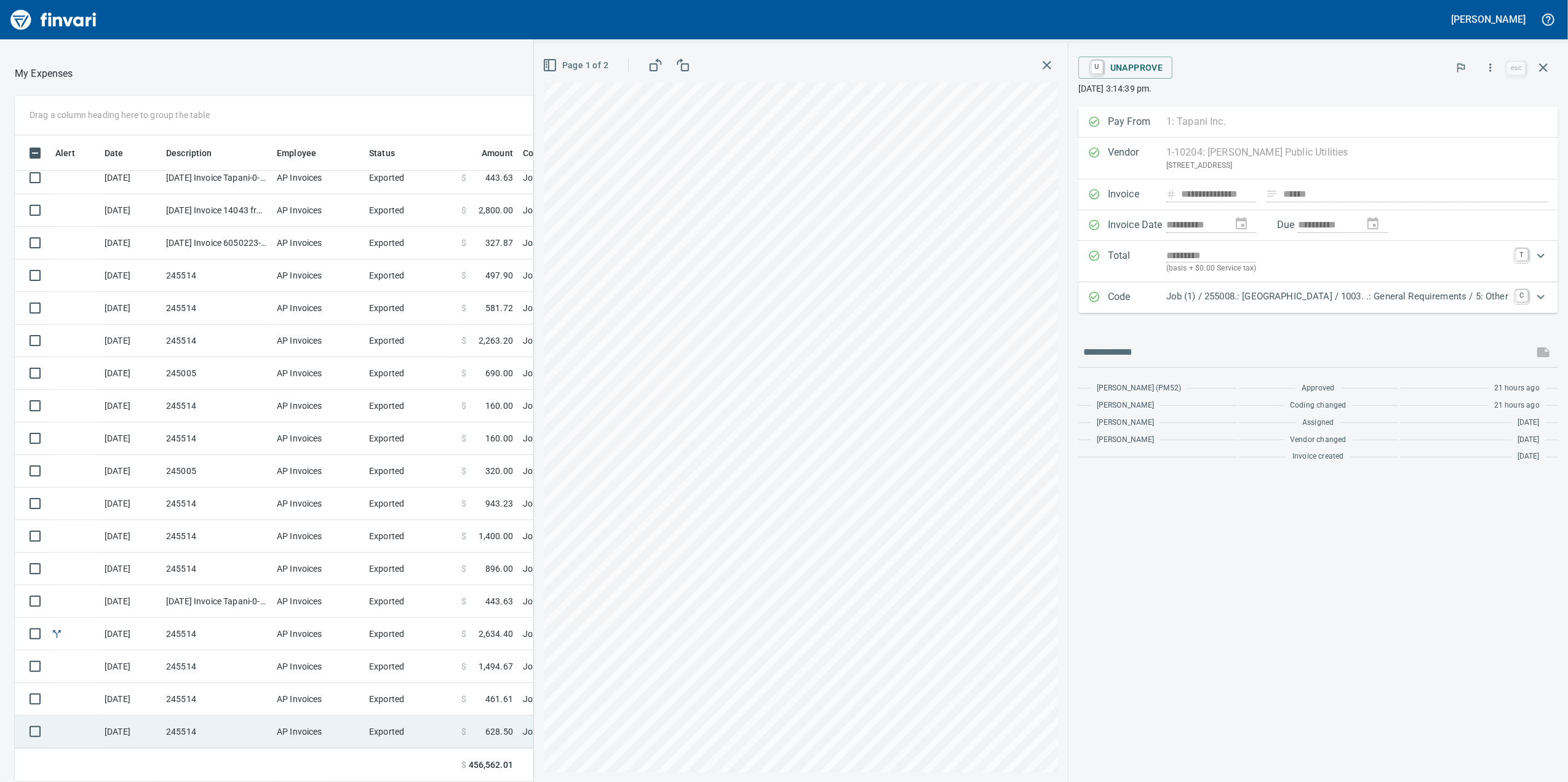
click at [168, 736] on td "245514" at bounding box center [216, 732] width 111 height 32
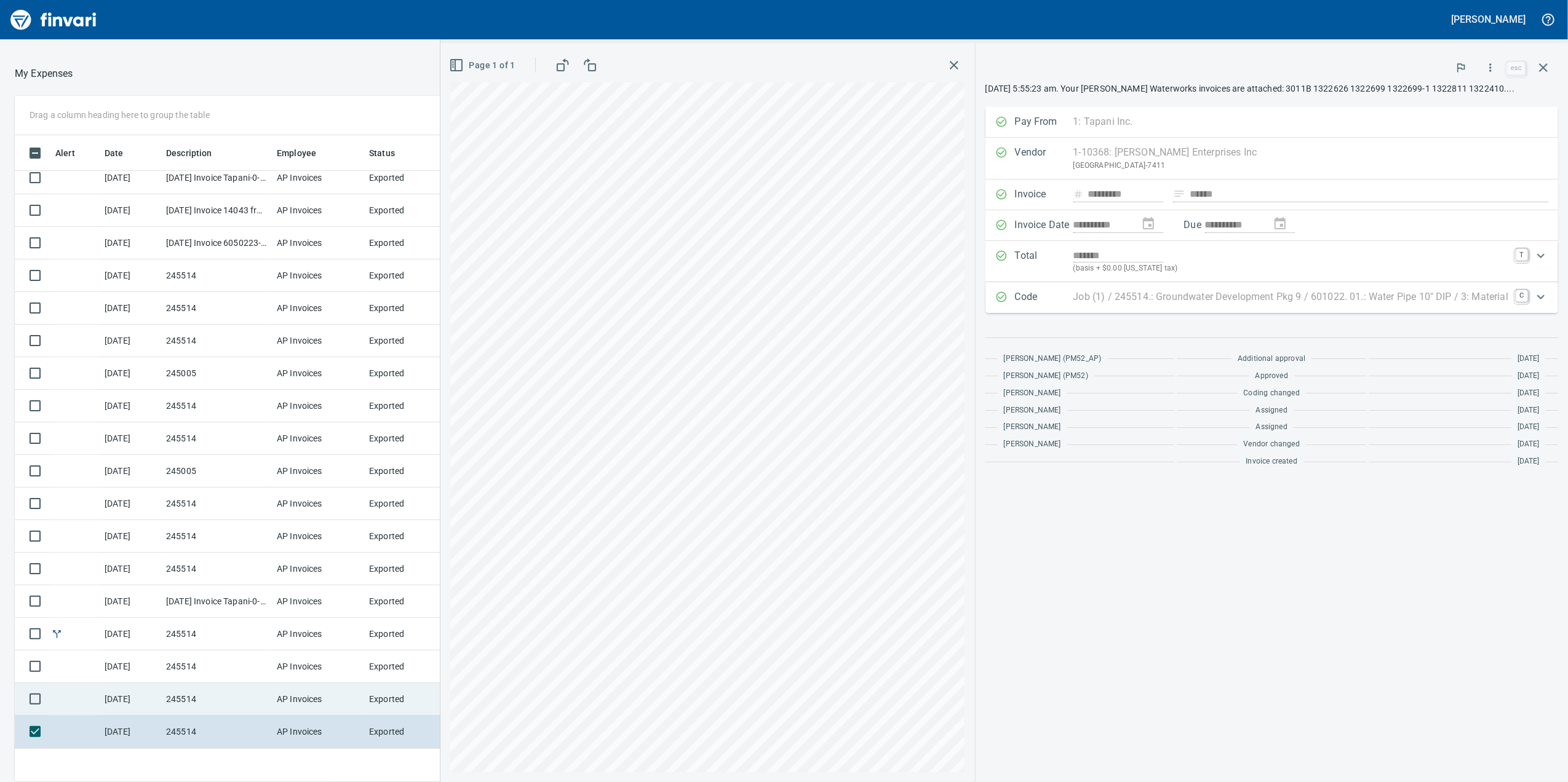
click at [210, 704] on td "245514" at bounding box center [216, 700] width 111 height 32
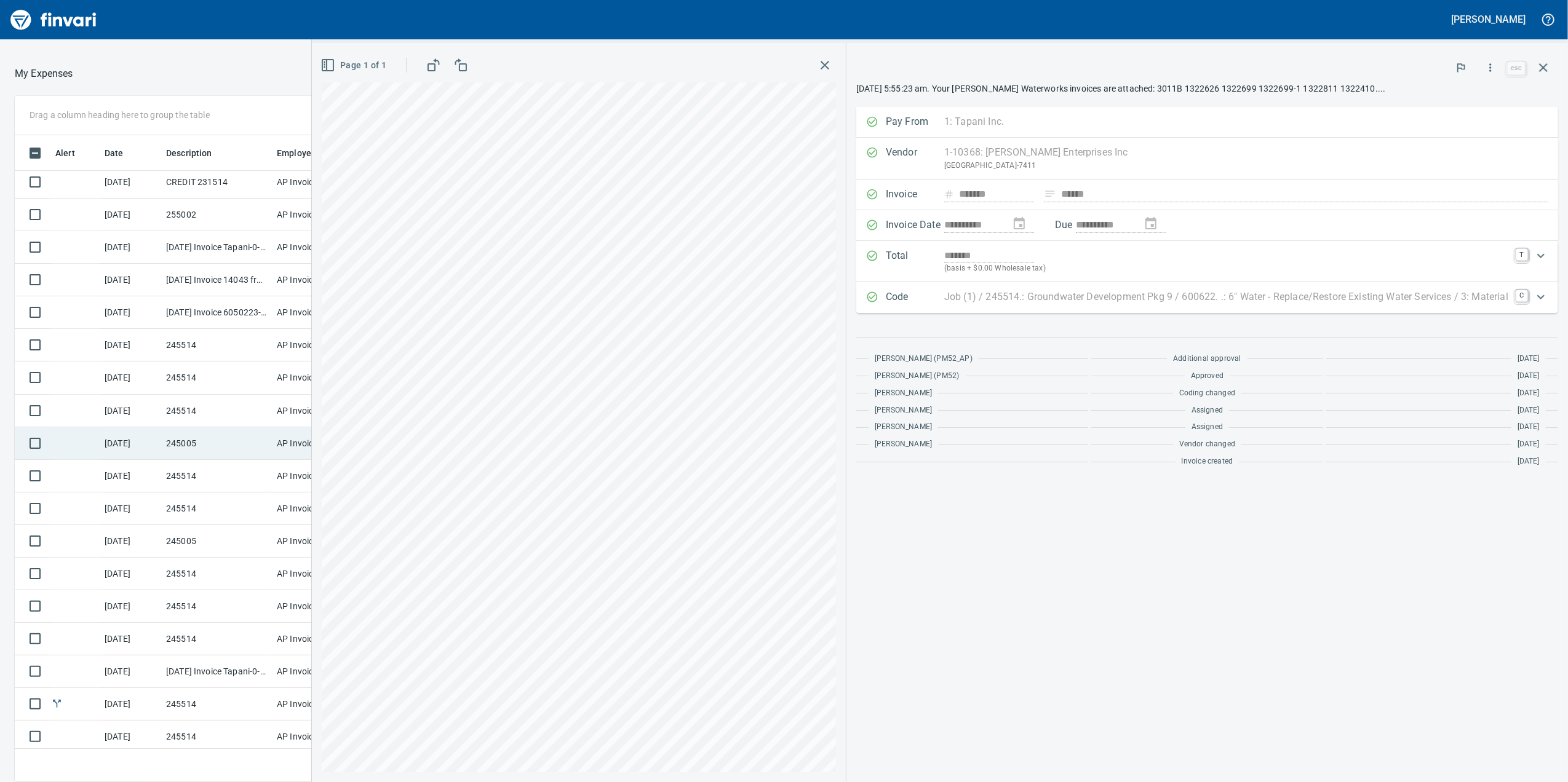
scroll to position [4538, 0]
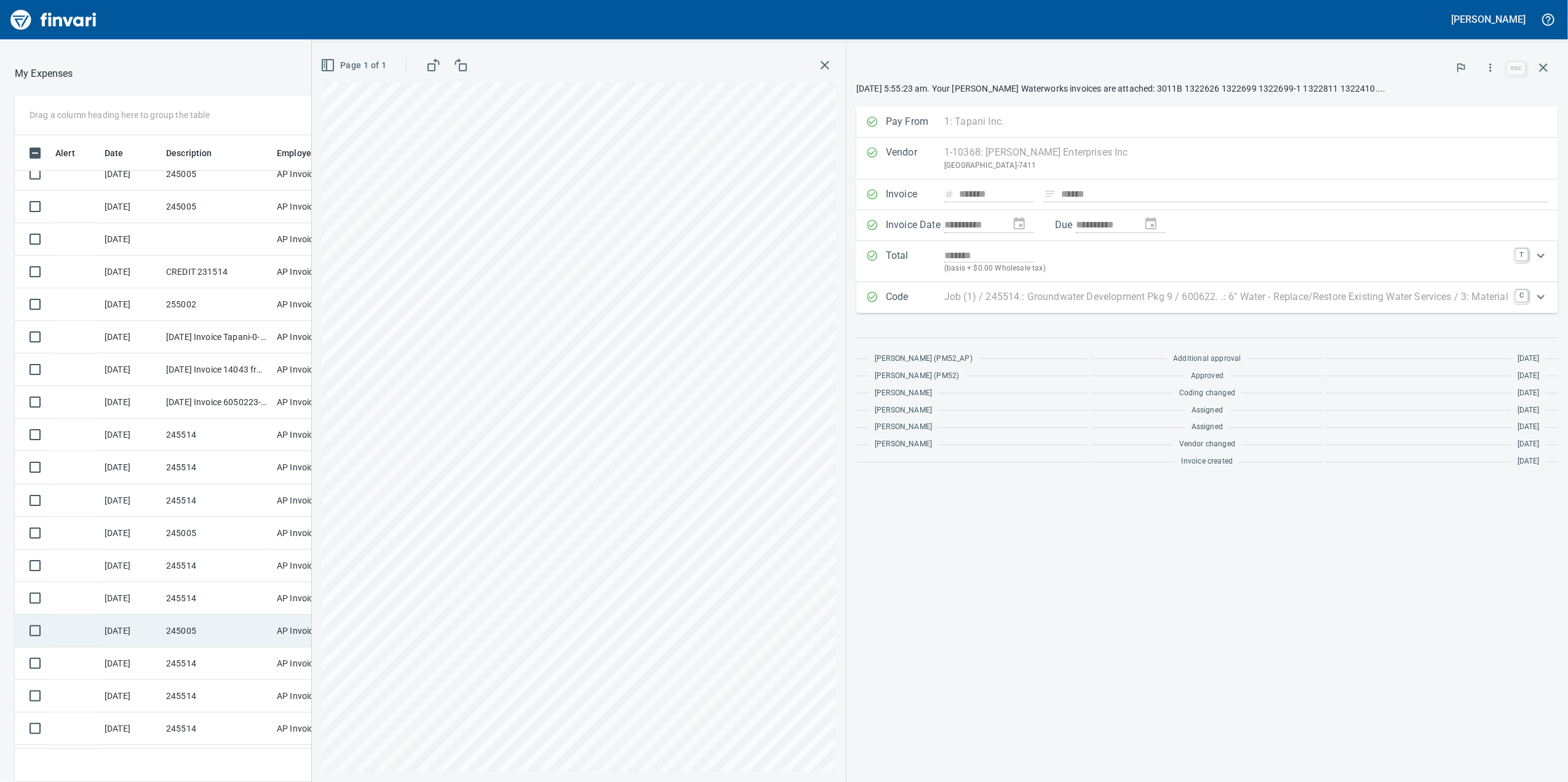
click at [207, 636] on td "245005" at bounding box center [216, 631] width 111 height 32
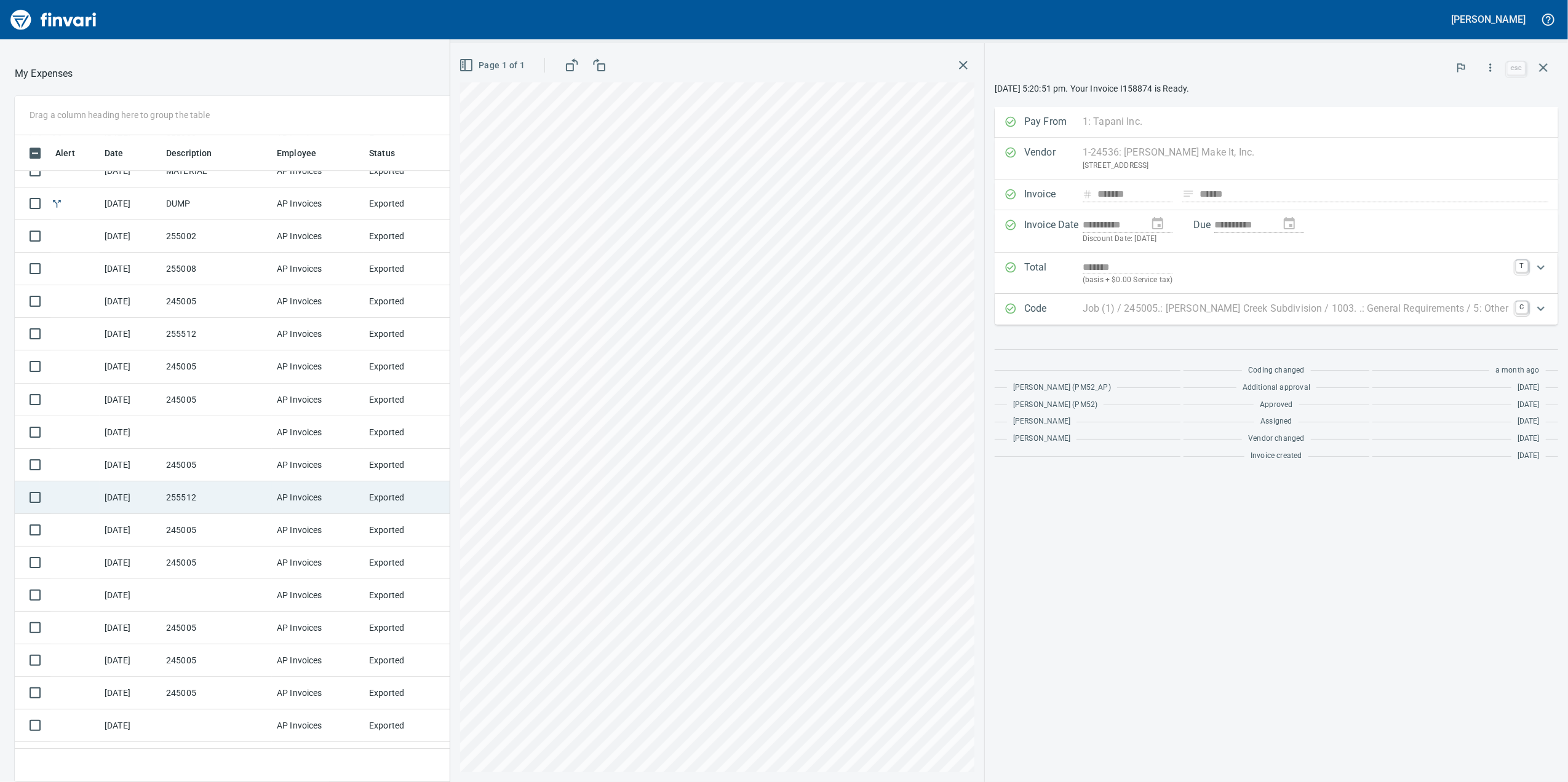
scroll to position [3964, 0]
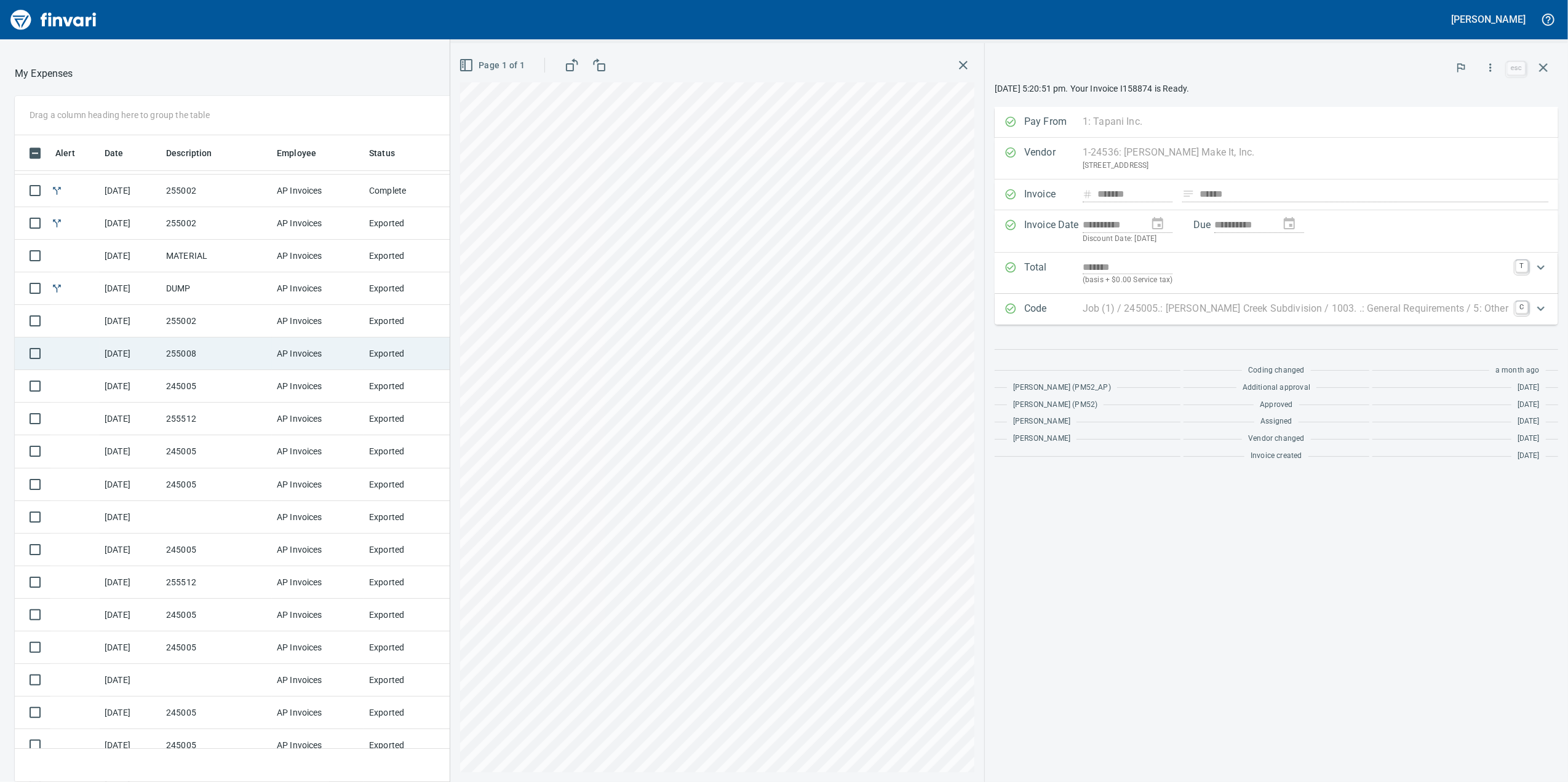
click at [232, 361] on td "255008" at bounding box center [216, 353] width 111 height 32
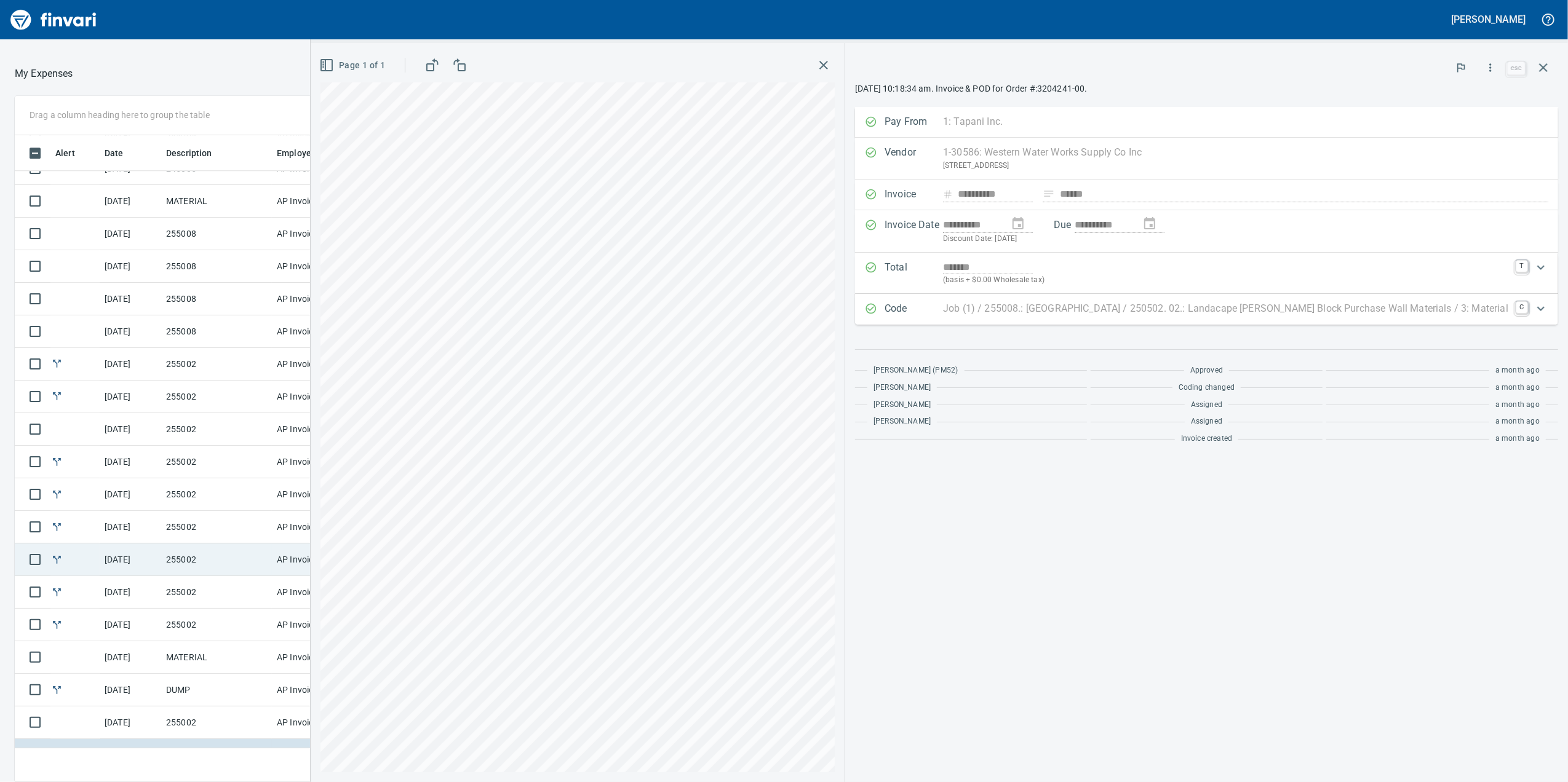
scroll to position [3554, 0]
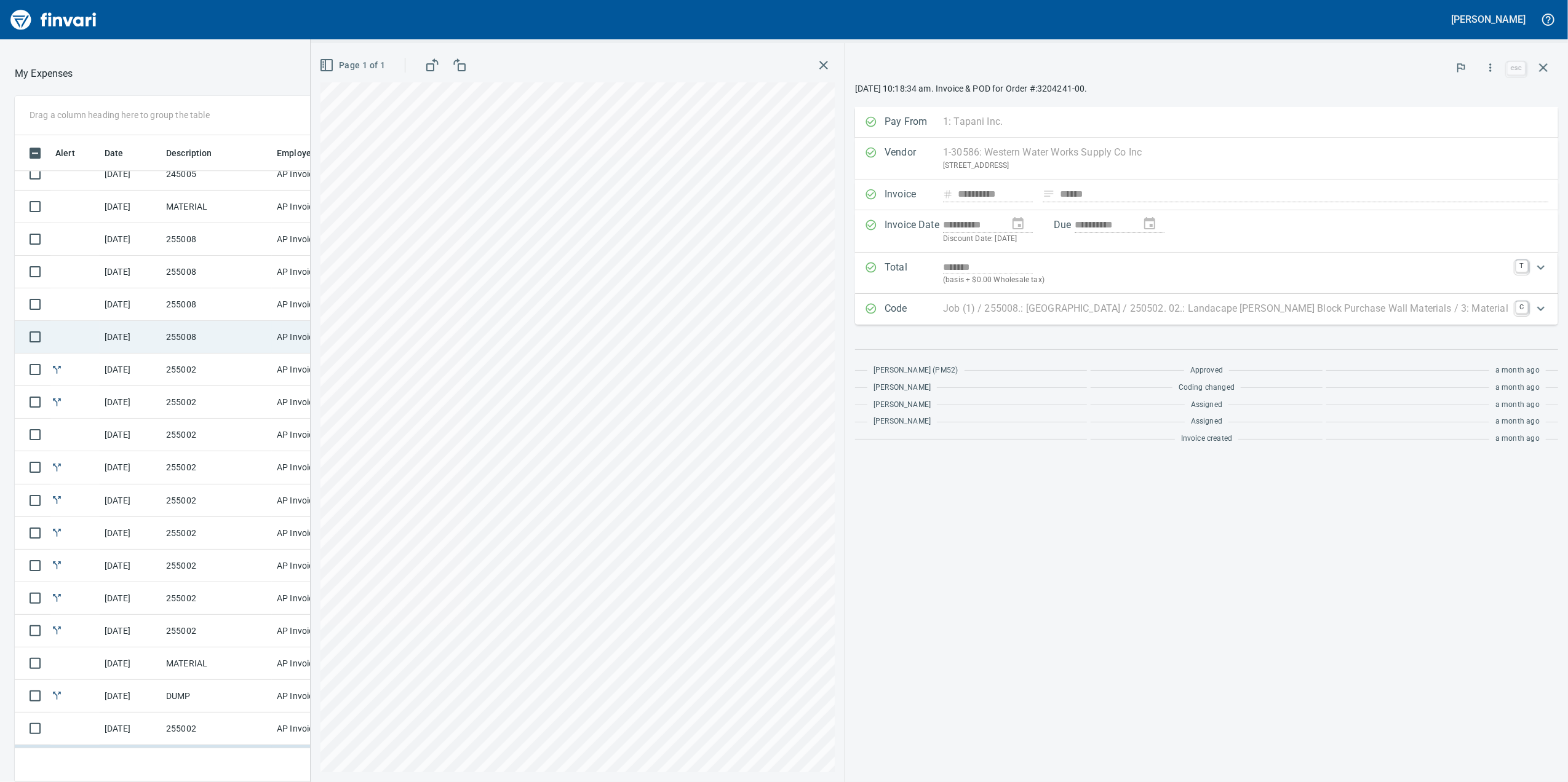
click at [255, 349] on td "255008" at bounding box center [216, 337] width 111 height 32
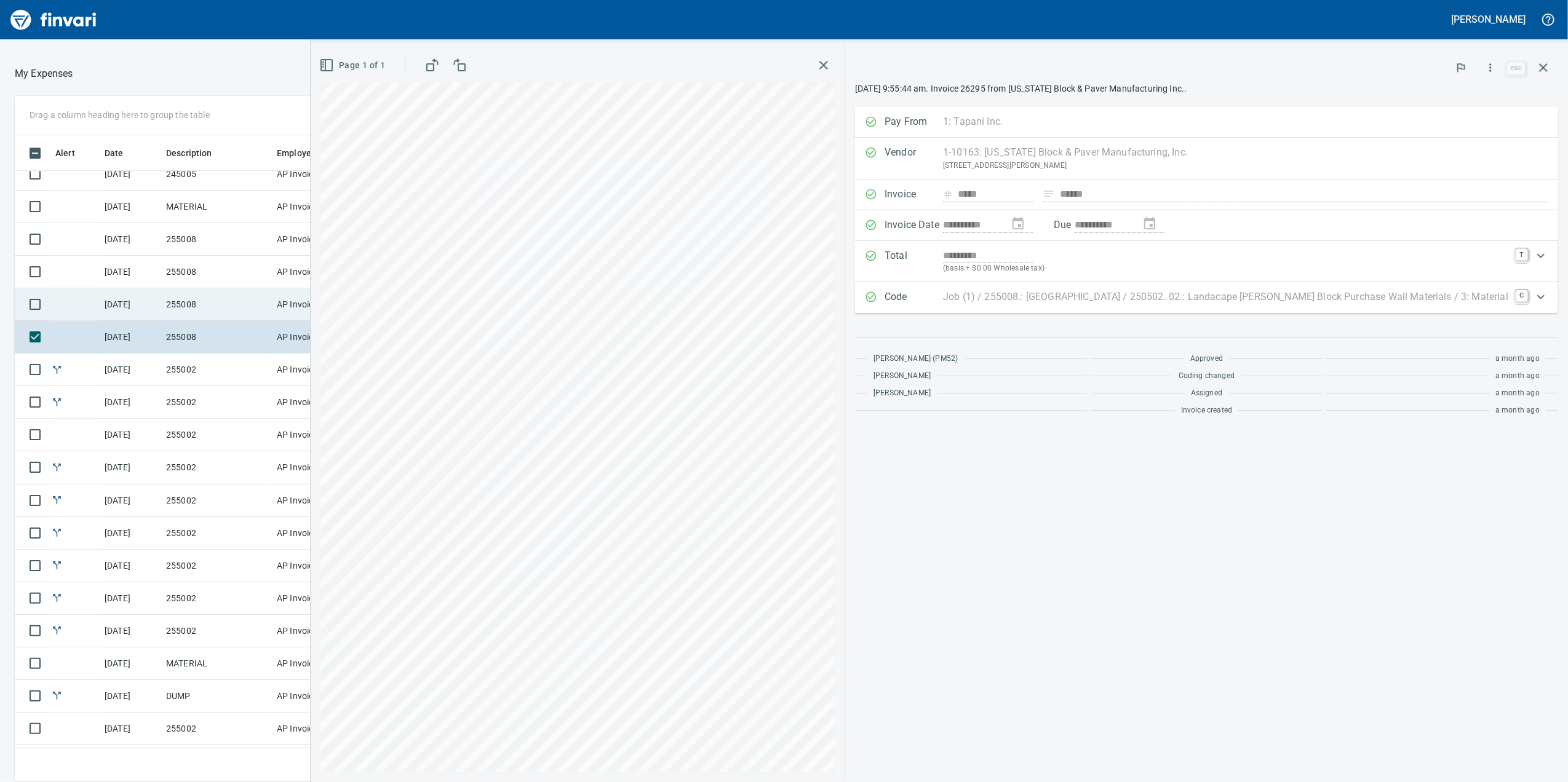
click at [234, 302] on td "255008" at bounding box center [216, 305] width 111 height 32
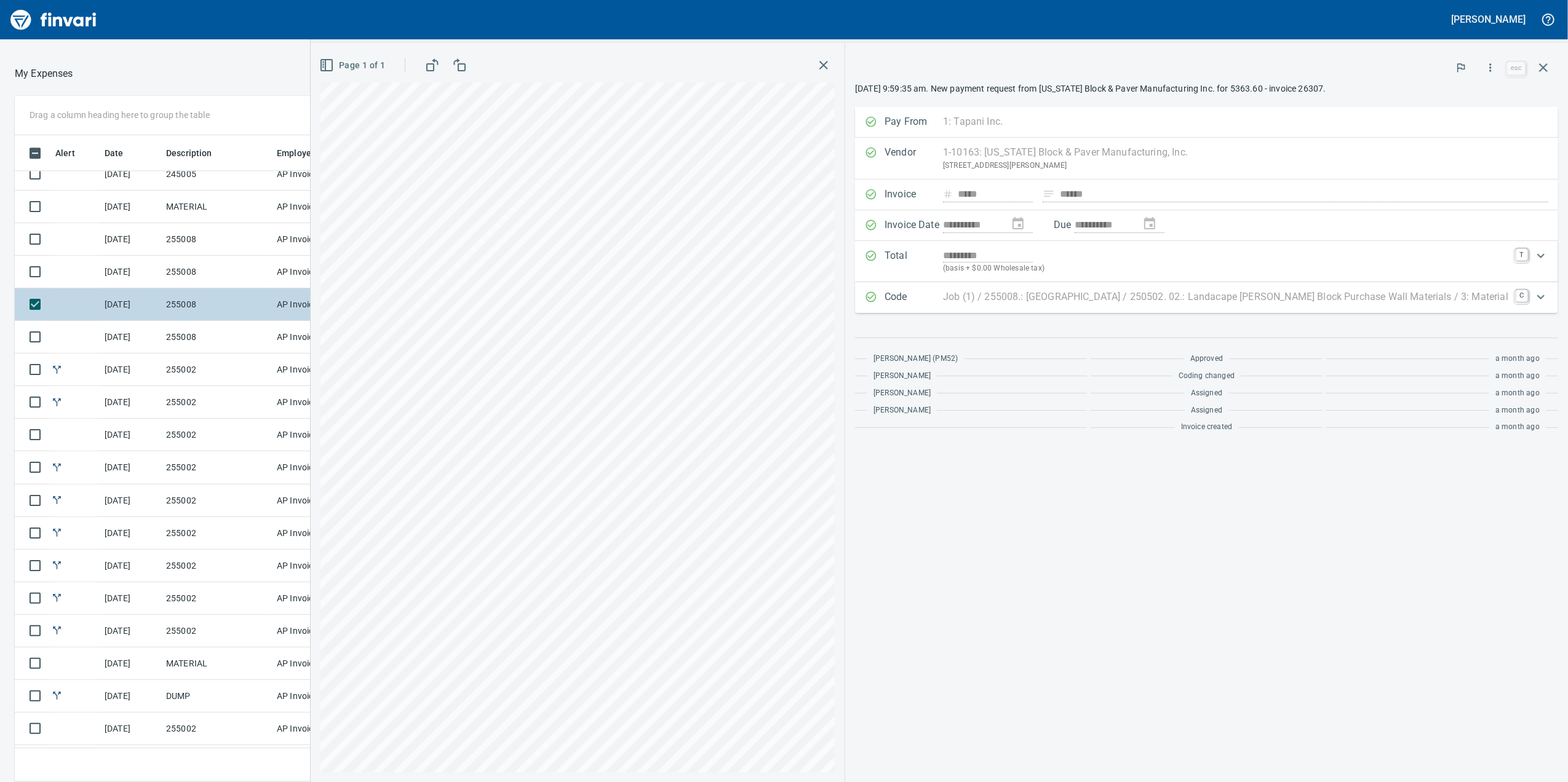
click at [225, 291] on td "255008" at bounding box center [216, 305] width 111 height 32
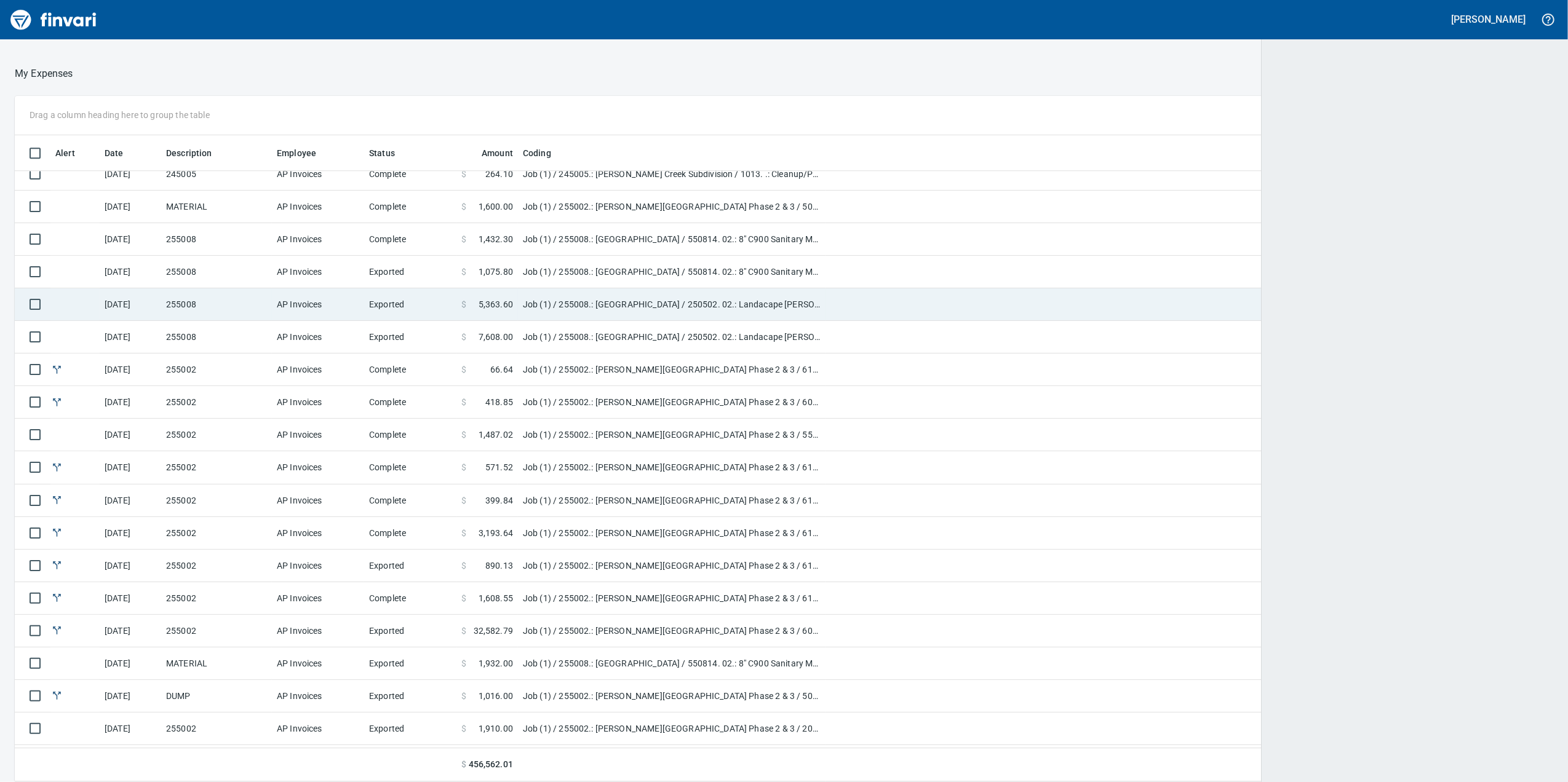
scroll to position [635, 1502]
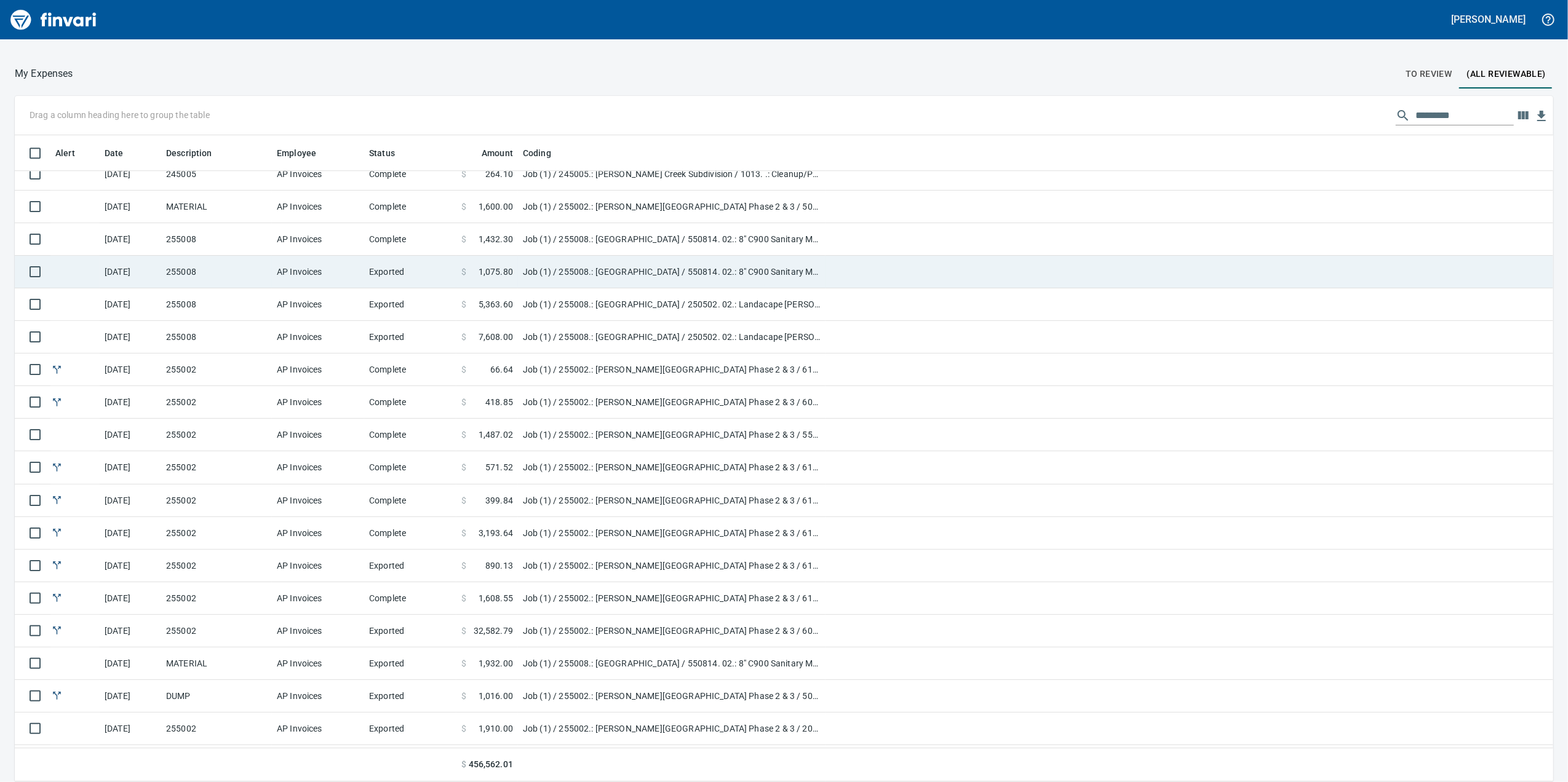
click at [232, 284] on td "255008" at bounding box center [216, 272] width 111 height 32
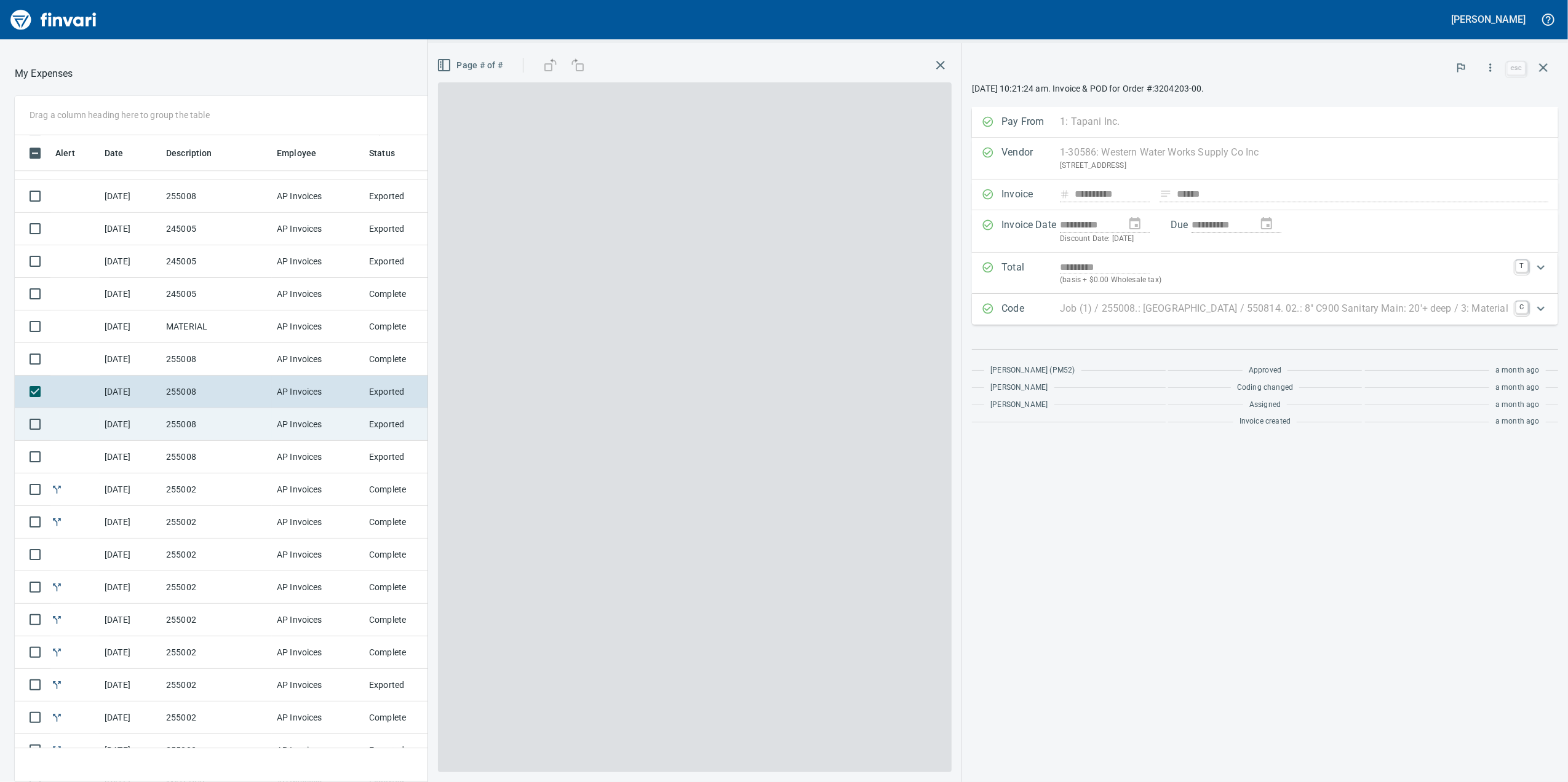
scroll to position [3390, 0]
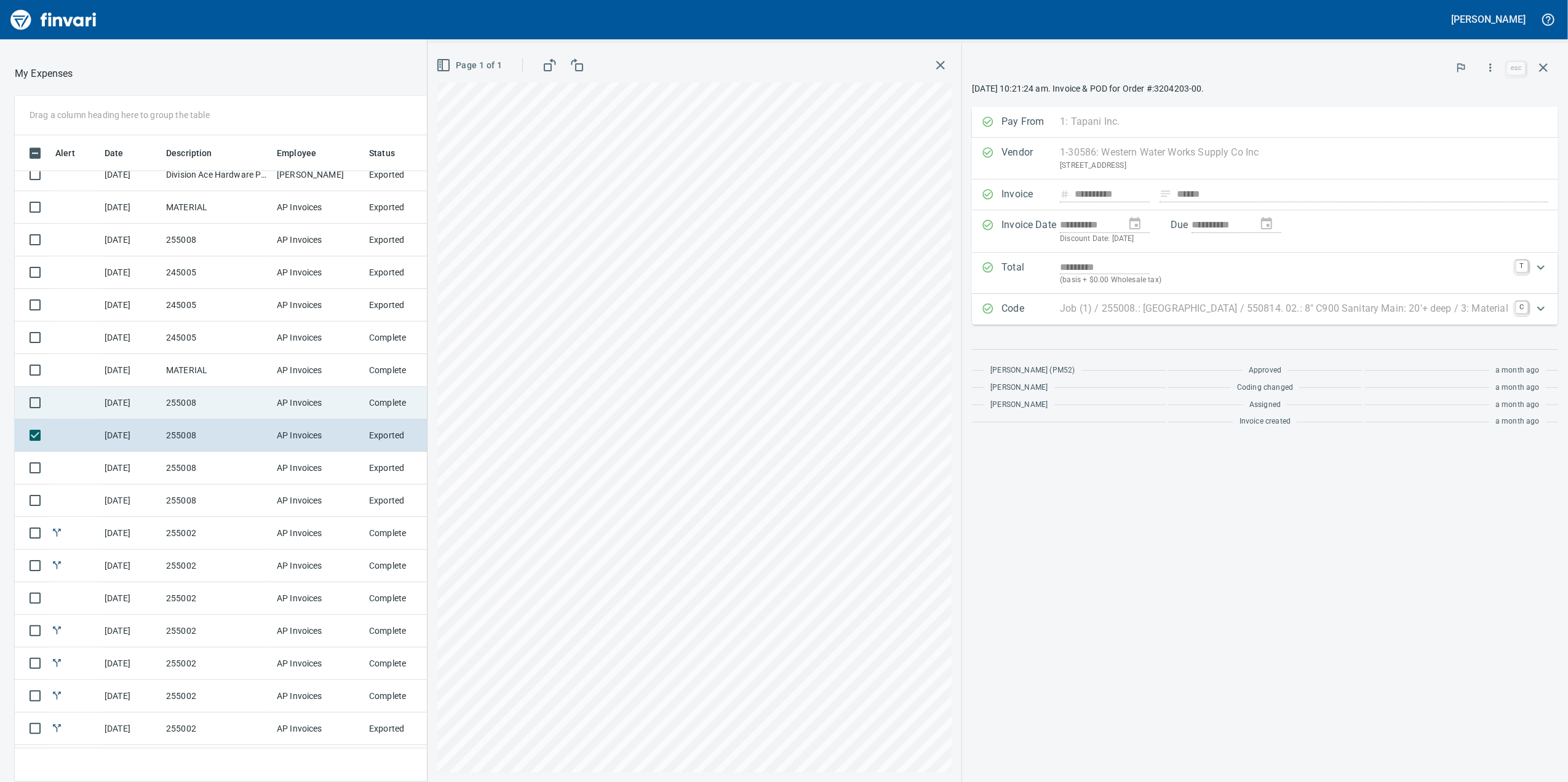
click at [212, 409] on td "255008" at bounding box center [216, 403] width 111 height 32
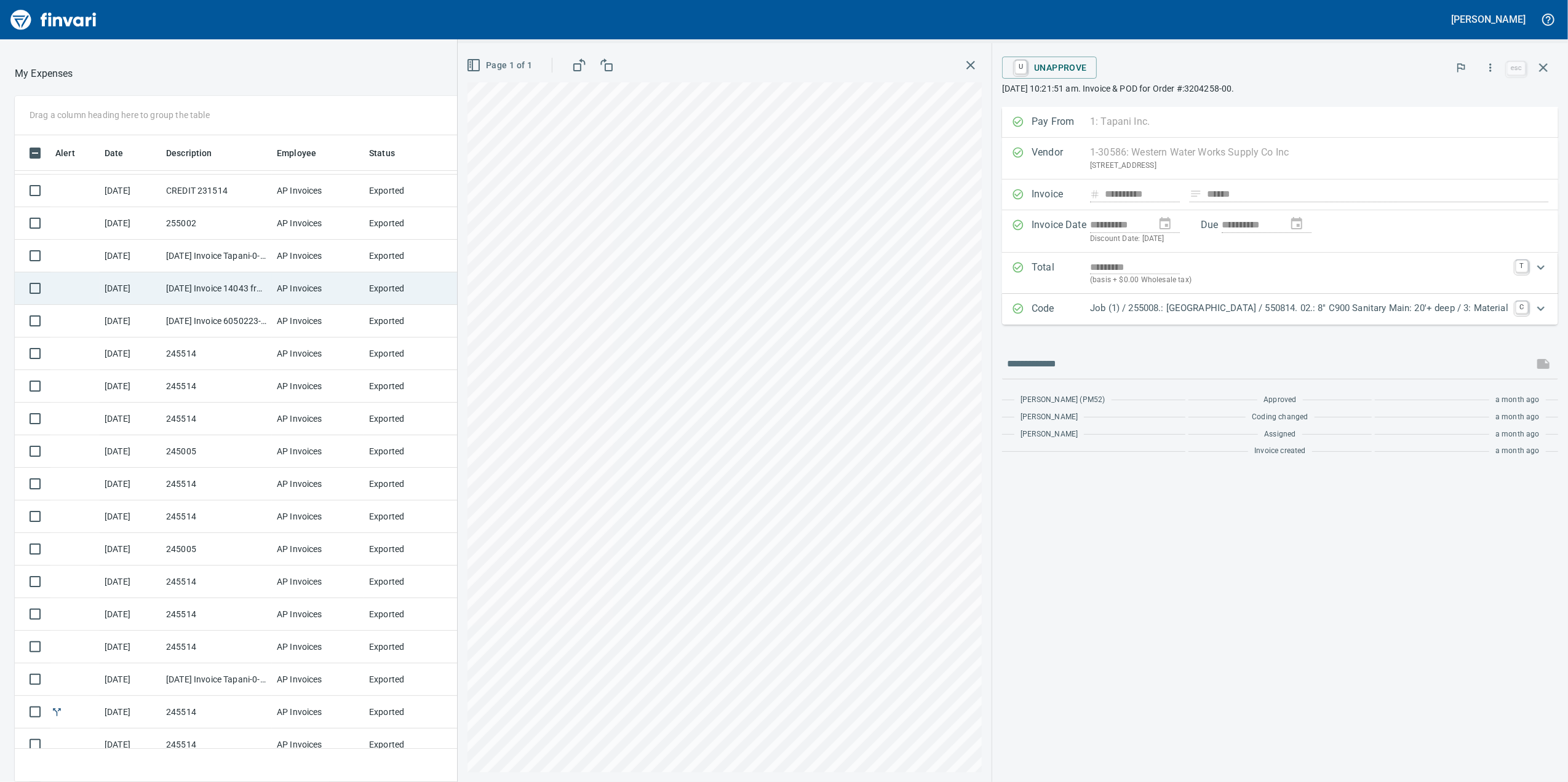
scroll to position [4538, 0]
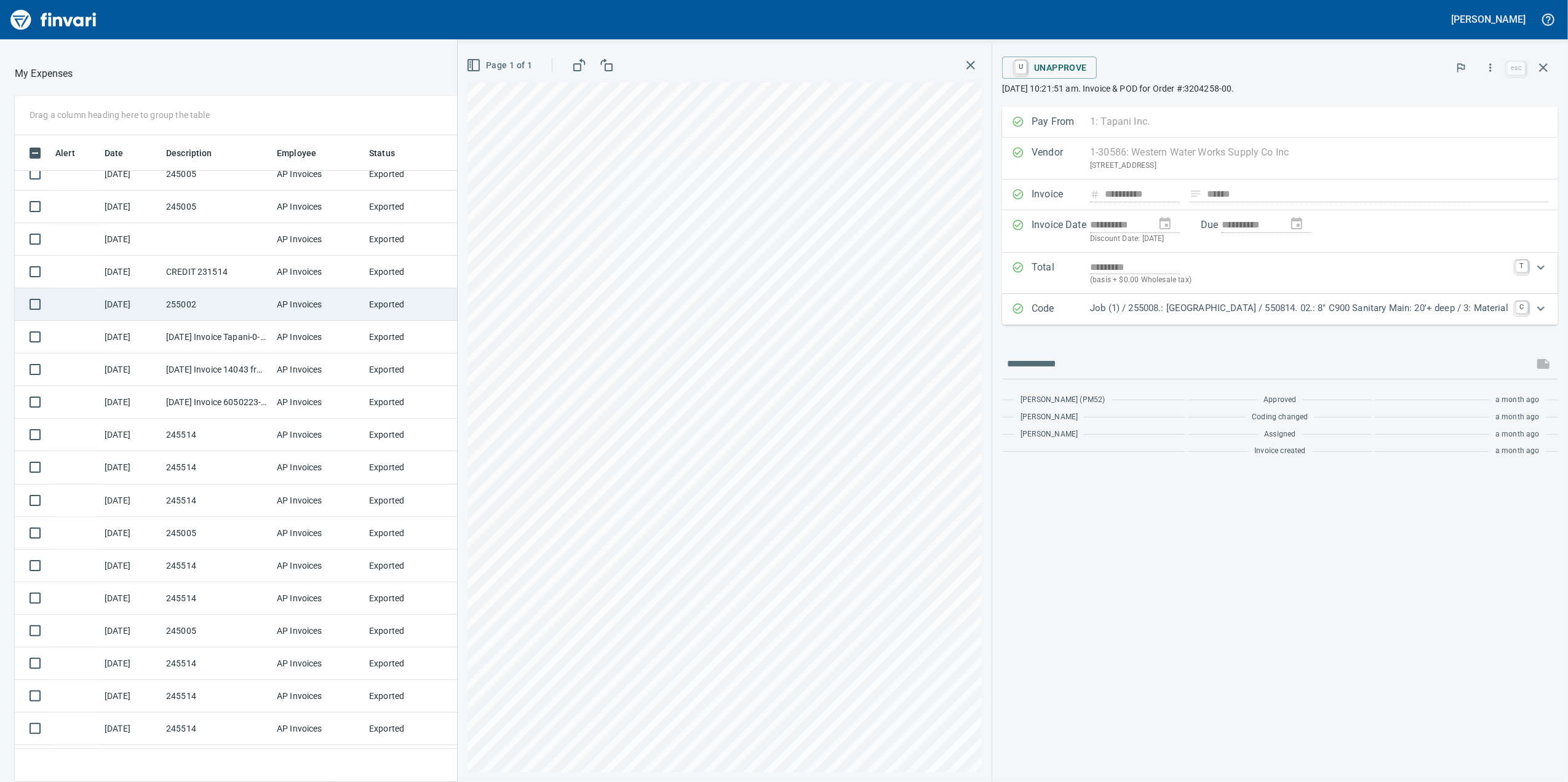
click at [225, 320] on td "255002" at bounding box center [216, 305] width 111 height 32
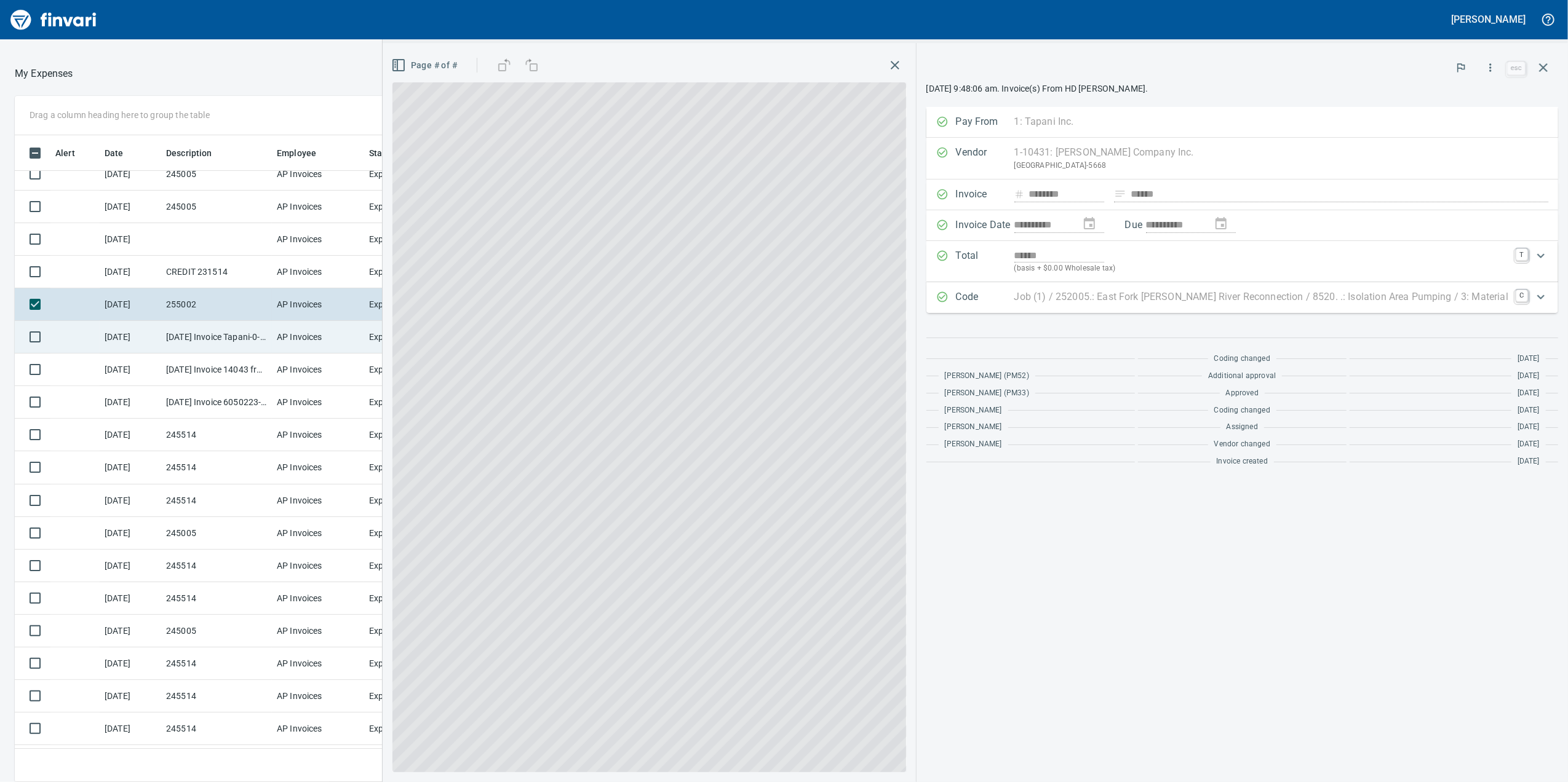
click at [225, 322] on td "[DATE] Invoice Tapani-0-03 22 from Columbia West Engineering Inc (1-10225)" at bounding box center [216, 337] width 111 height 32
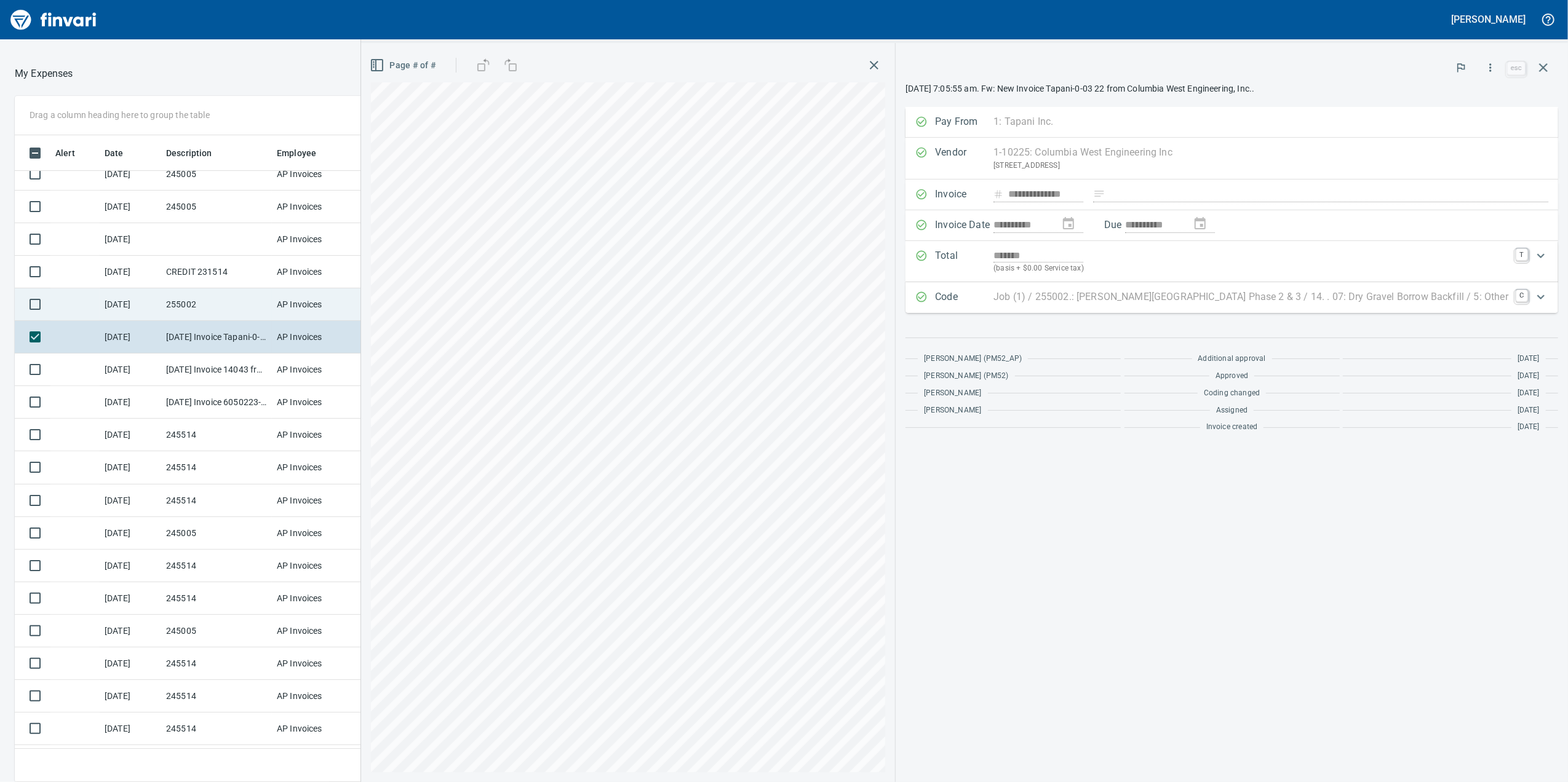
click at [234, 305] on td "255002" at bounding box center [216, 305] width 111 height 32
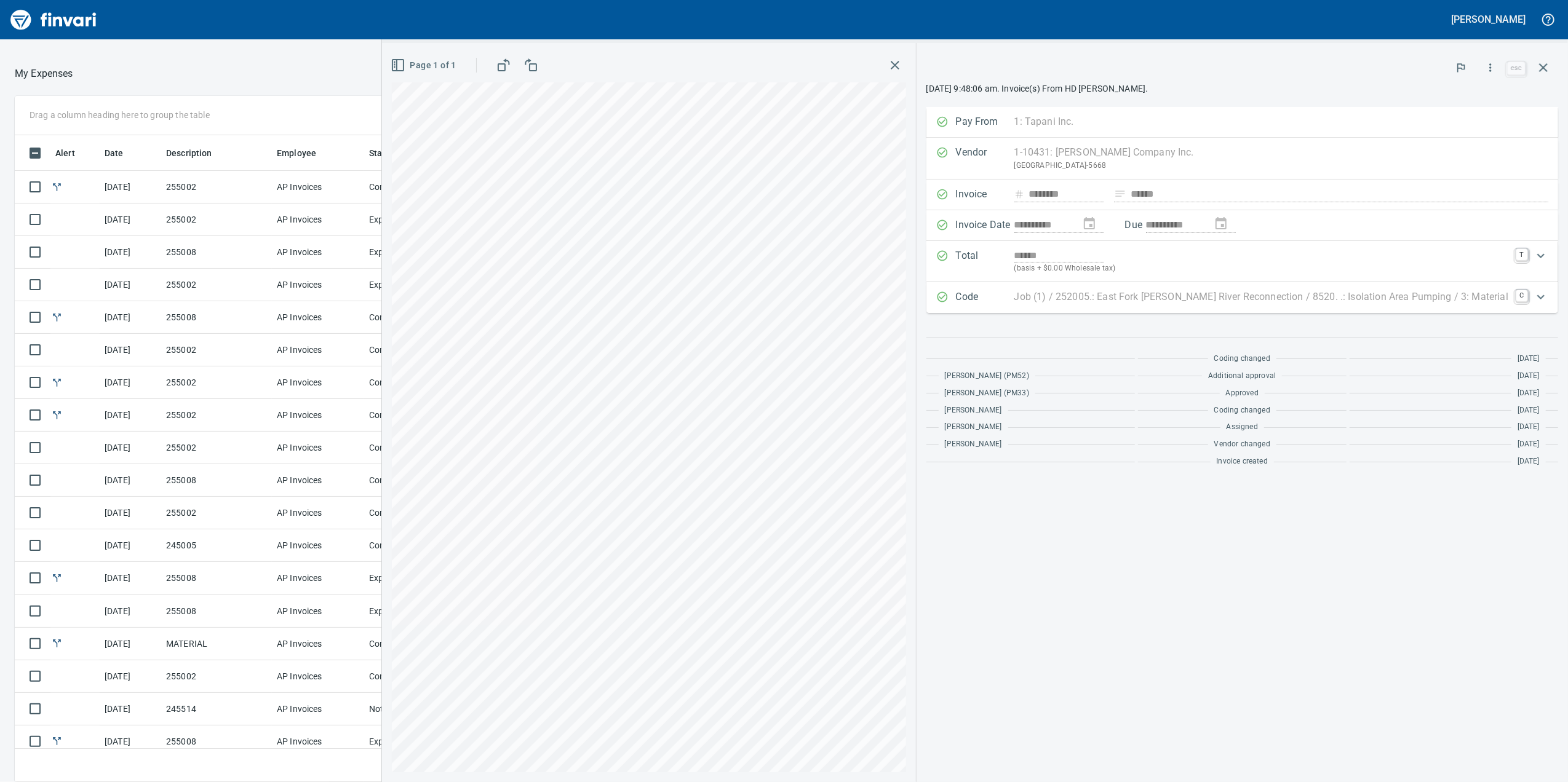
scroll to position [635, 1194]
click at [903, 72] on icon "button" at bounding box center [895, 65] width 15 height 15
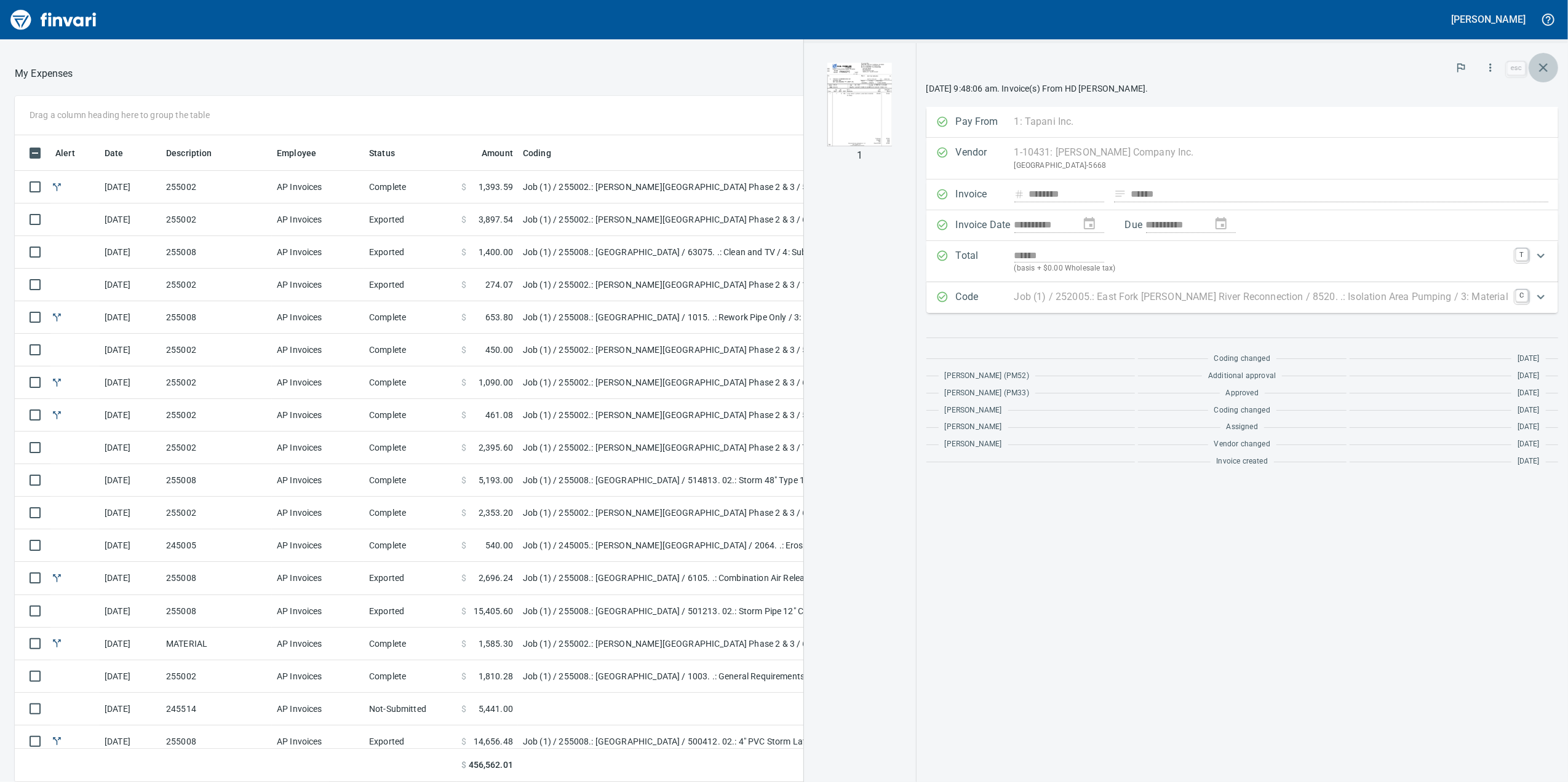
drag, startPoint x: 1536, startPoint y: 70, endPoint x: 1522, endPoint y: 72, distance: 14.1
click at [1533, 72] on button "button" at bounding box center [1544, 67] width 30 height 30
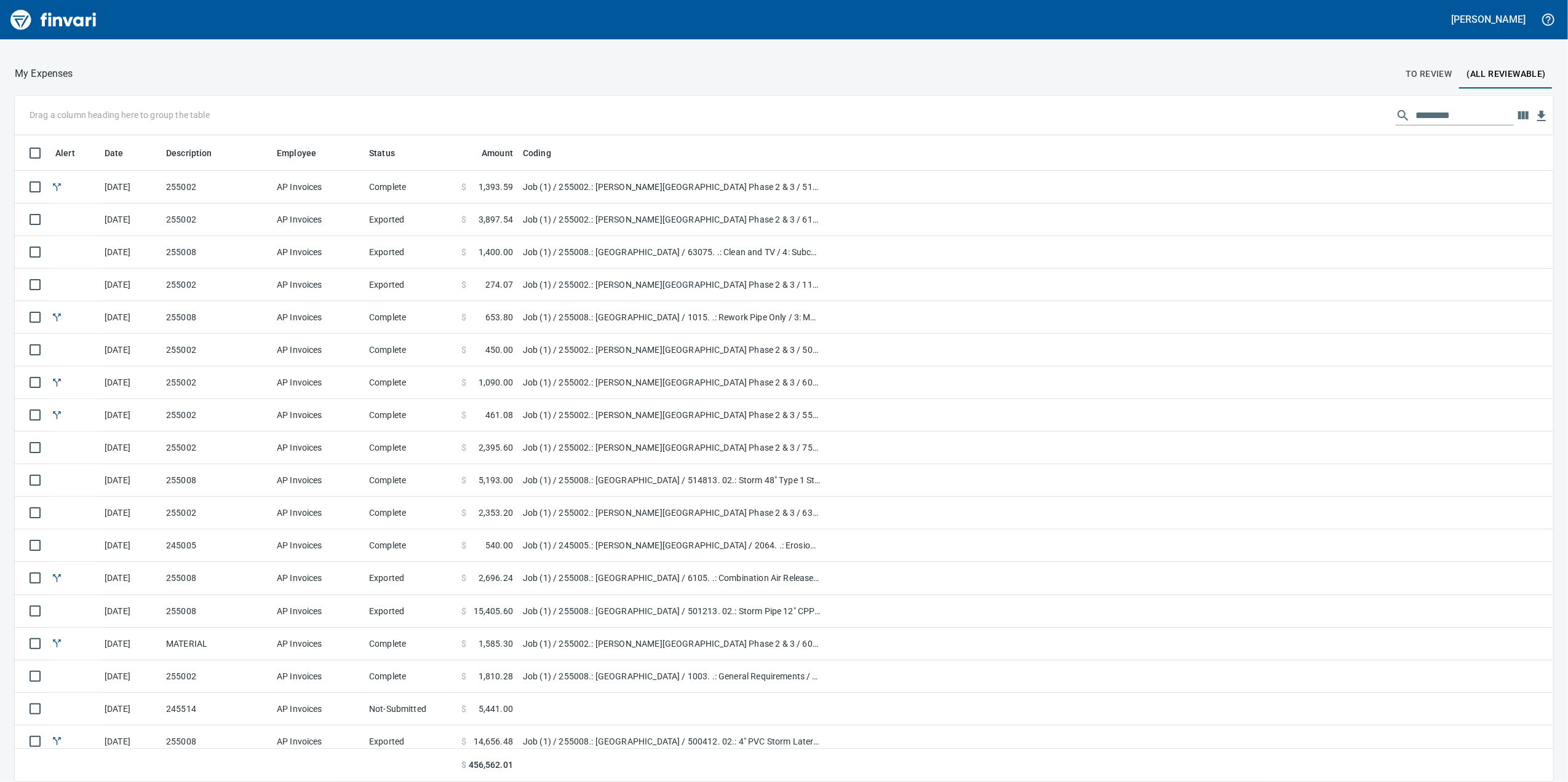
scroll to position [635, 1502]
click at [1393, 89] on div "My Expenses To Review (All Reviewable) Drag a column heading here to group the …" at bounding box center [784, 424] width 1568 height 717
click at [1406, 76] on span "To Review" at bounding box center [1430, 74] width 47 height 15
